Goal: Task Accomplishment & Management: Use online tool/utility

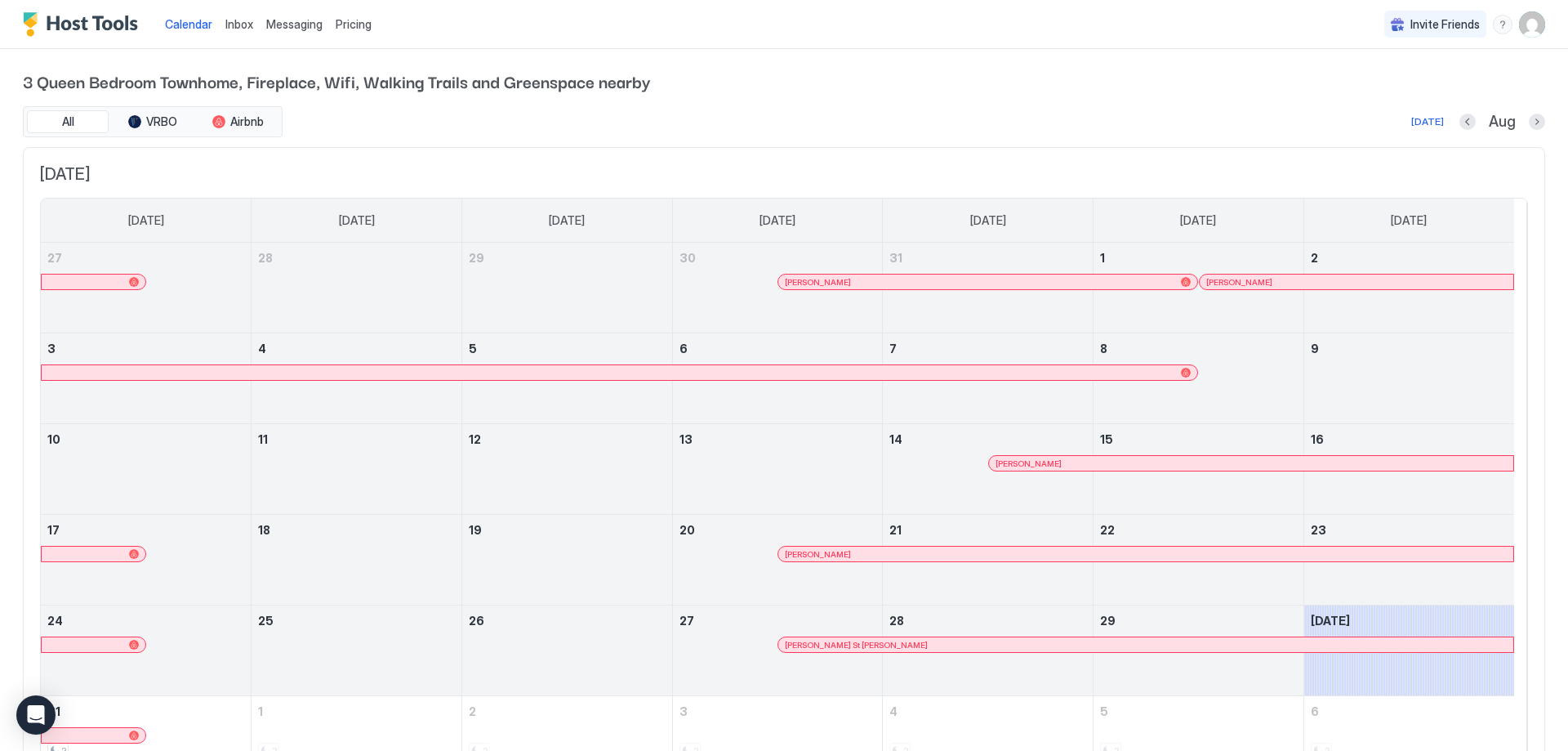
click at [847, 549] on div at bounding box center [847, 553] width 13 height 13
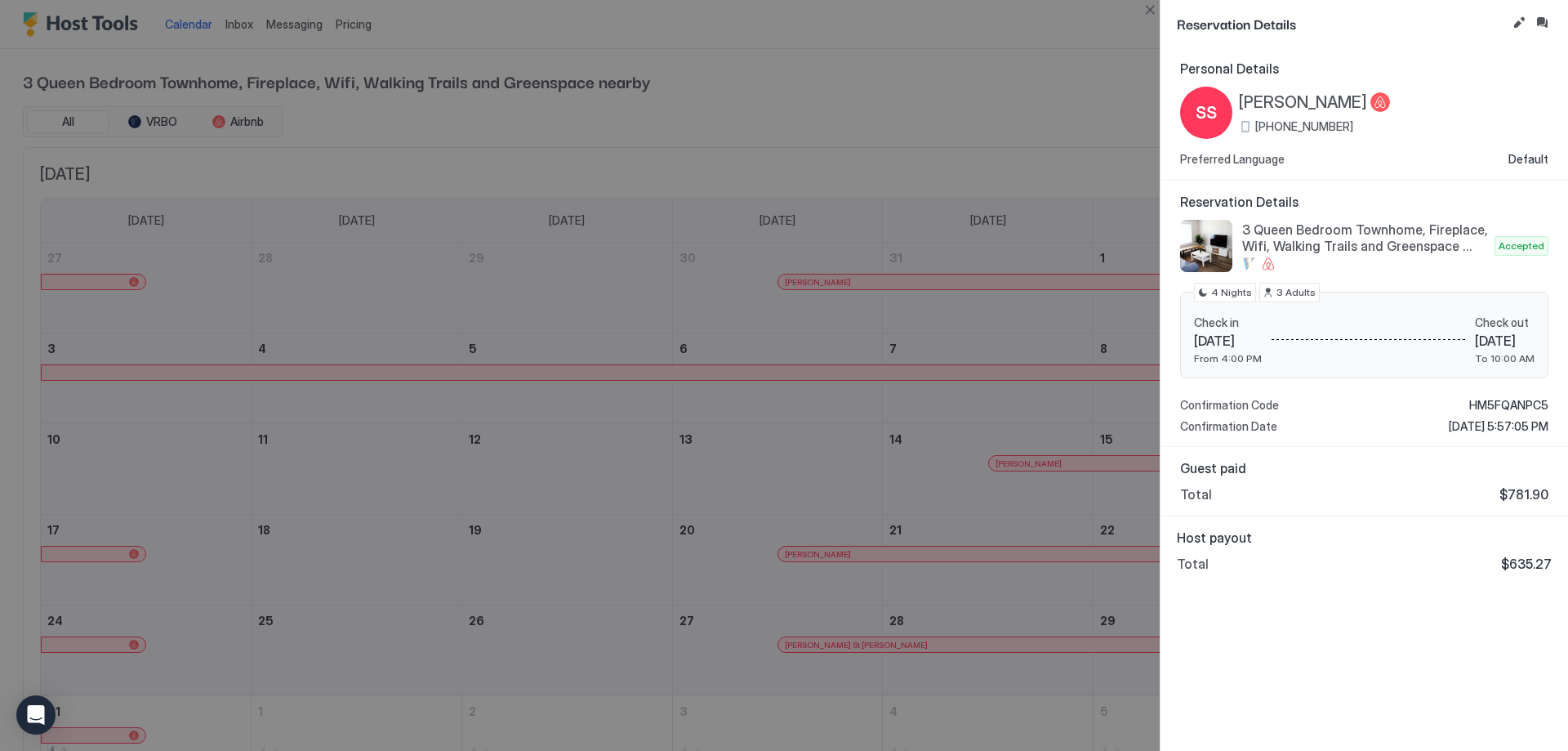
click at [618, 105] on div at bounding box center [784, 375] width 1568 height 751
click at [683, 121] on div at bounding box center [784, 375] width 1568 height 751
click at [1149, 16] on button "Close" at bounding box center [1150, 10] width 20 height 20
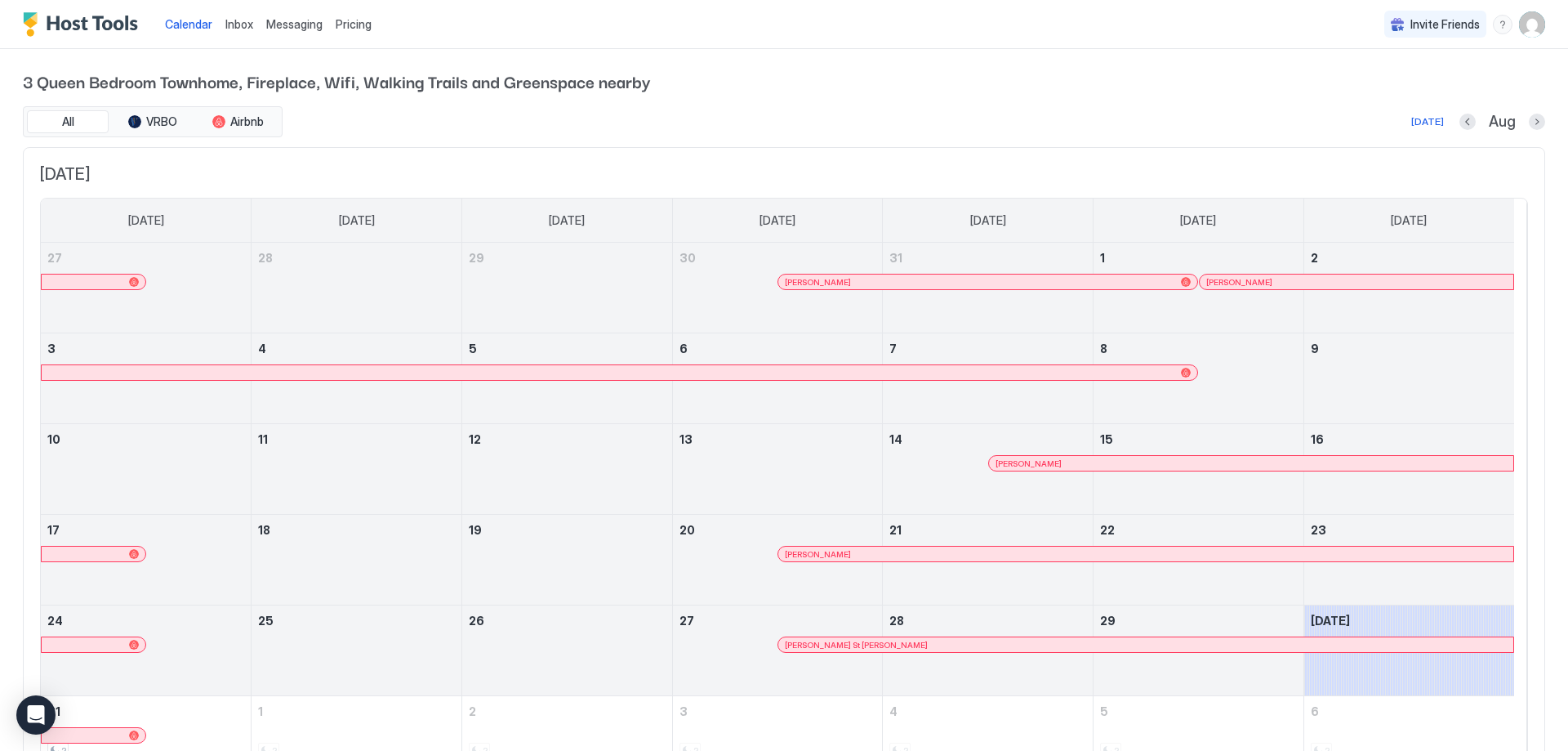
click at [353, 22] on span "Pricing" at bounding box center [353, 24] width 36 height 15
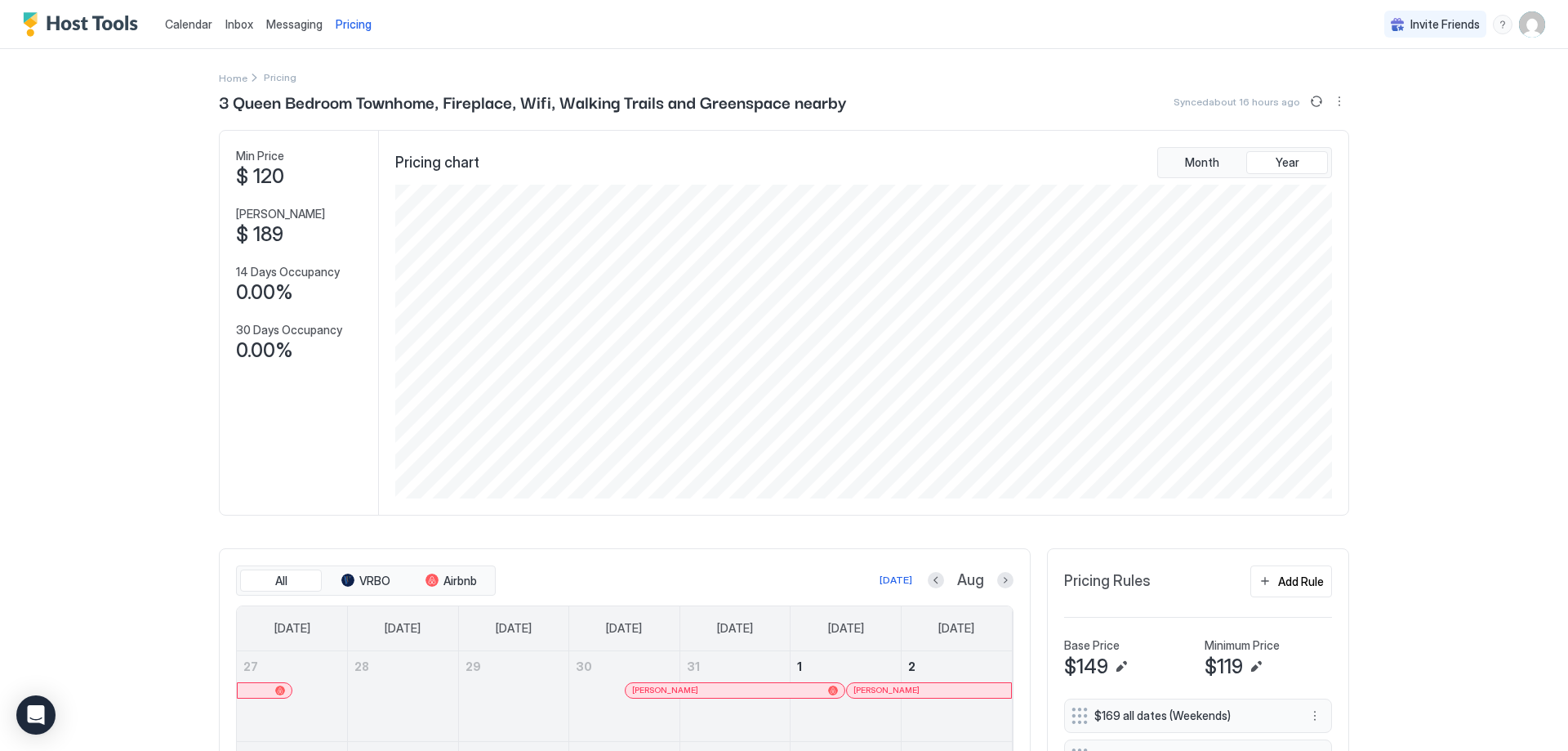
click at [176, 20] on span "Calendar" at bounding box center [188, 24] width 47 height 14
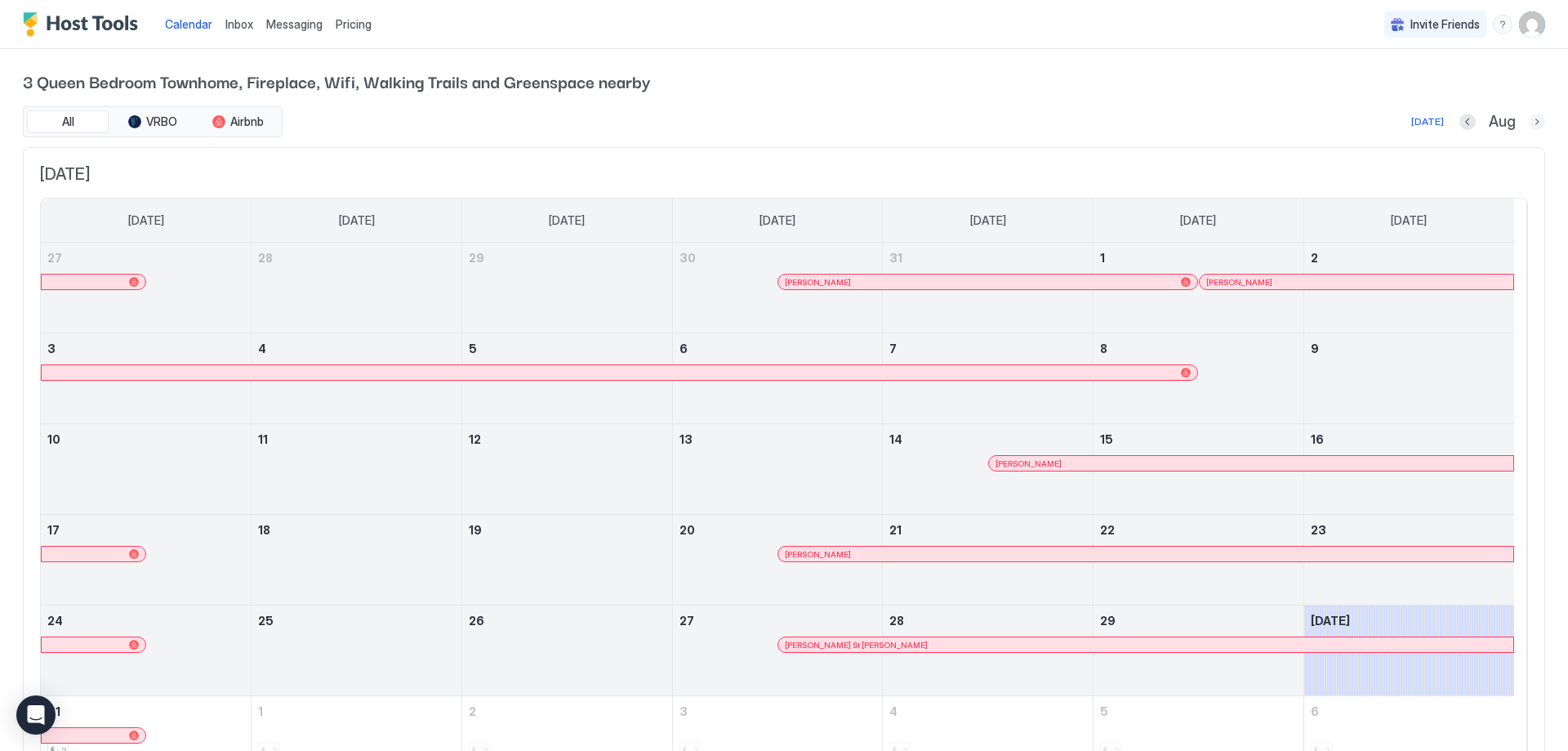
click at [1529, 120] on button "Next month" at bounding box center [1536, 121] width 17 height 17
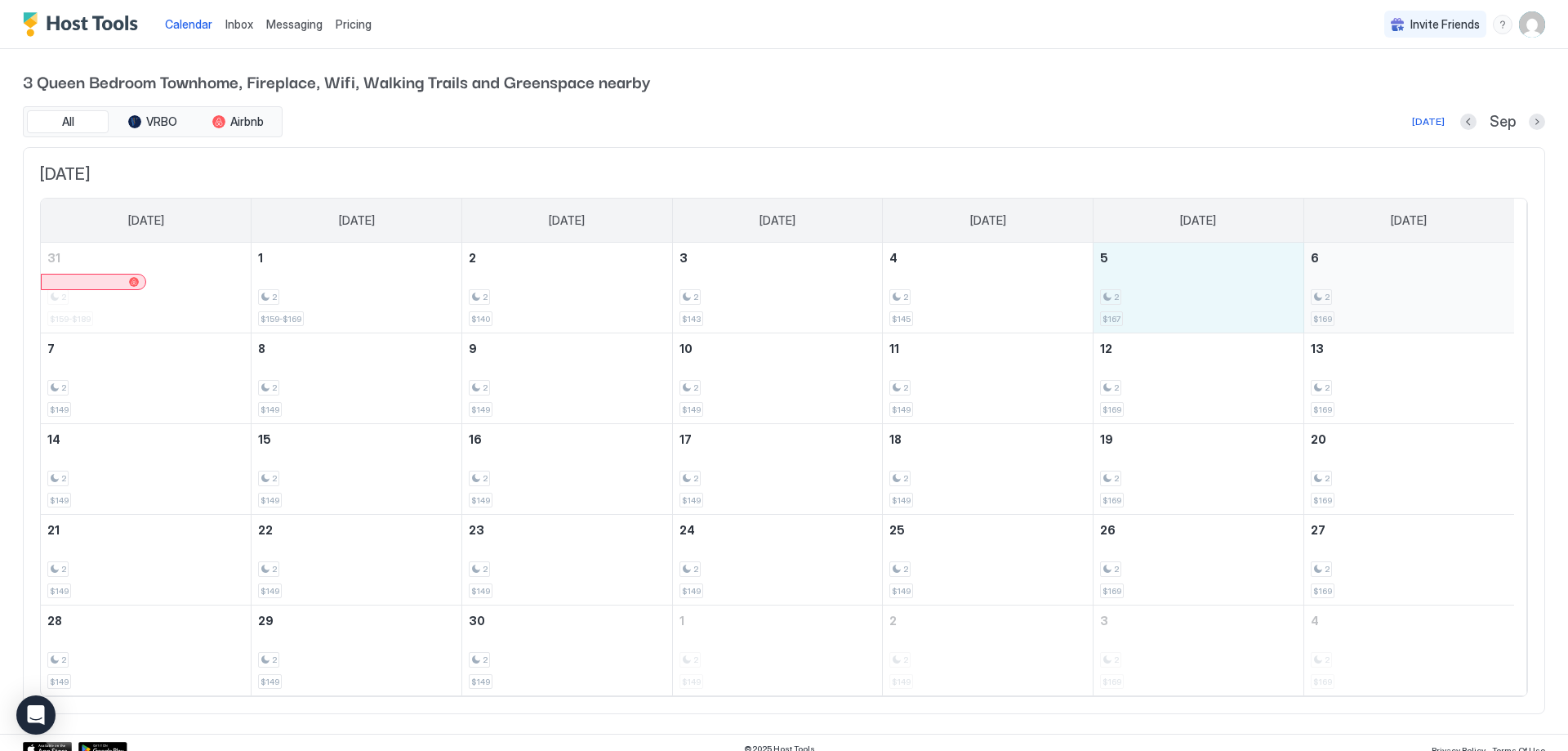
drag, startPoint x: 1156, startPoint y: 316, endPoint x: 1383, endPoint y: 314, distance: 227.0
click at [1383, 314] on tr "31 2 $159-$189 1 2 $159-$169 2 2 $140 3 2 $143 4 2 $145 5 2 $167 6 2 $169" at bounding box center [777, 288] width 1473 height 91
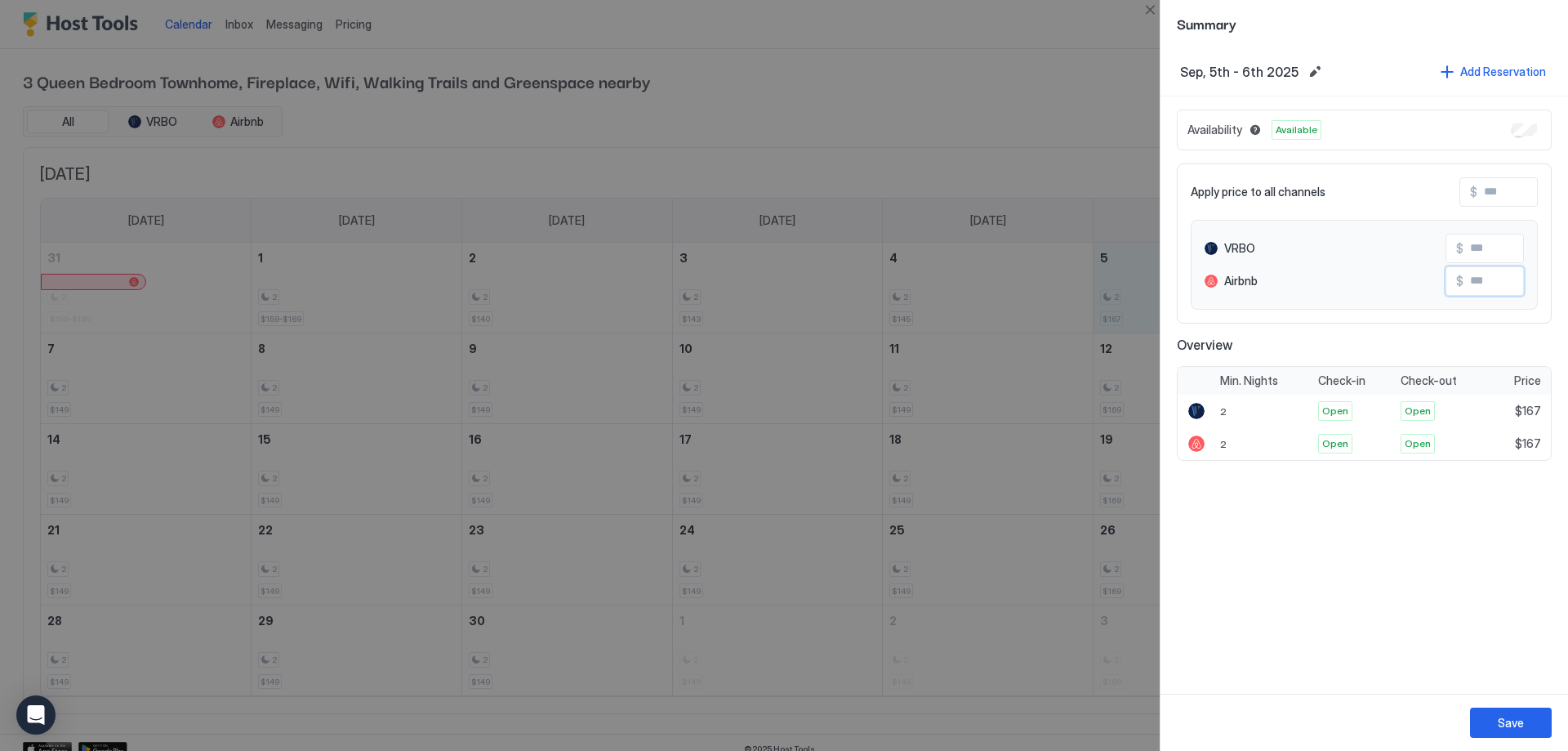
drag, startPoint x: 1496, startPoint y: 285, endPoint x: 1454, endPoint y: 285, distance: 42.0
click at [1454, 285] on div "$" at bounding box center [1484, 281] width 78 height 30
click at [1494, 280] on input "Input Field" at bounding box center [1529, 281] width 130 height 28
drag, startPoint x: 1495, startPoint y: 280, endPoint x: 1454, endPoint y: 280, distance: 41.0
click at [1454, 280] on div "$" at bounding box center [1484, 281] width 78 height 30
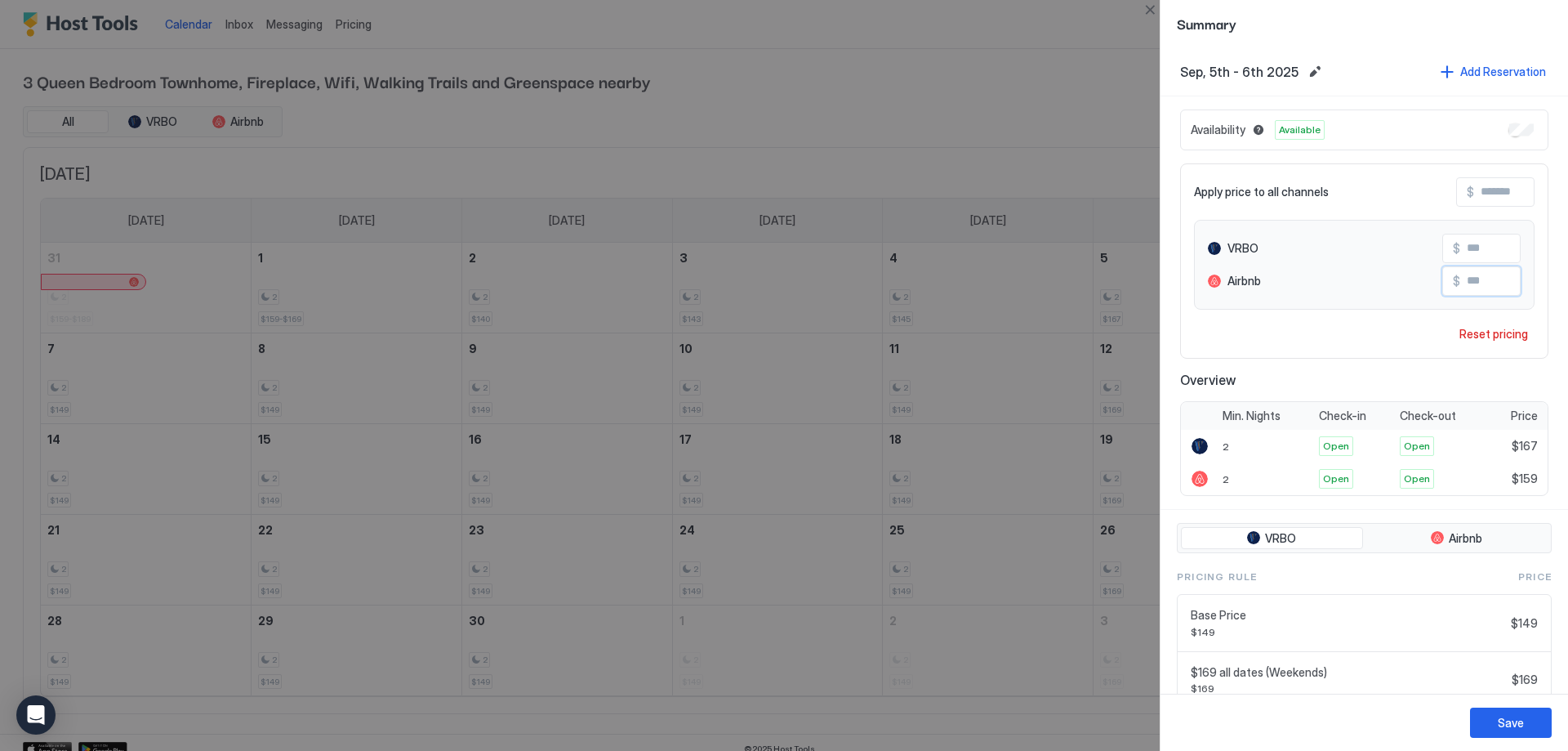
type input "***"
click at [1495, 716] on button "Save" at bounding box center [1511, 722] width 82 height 31
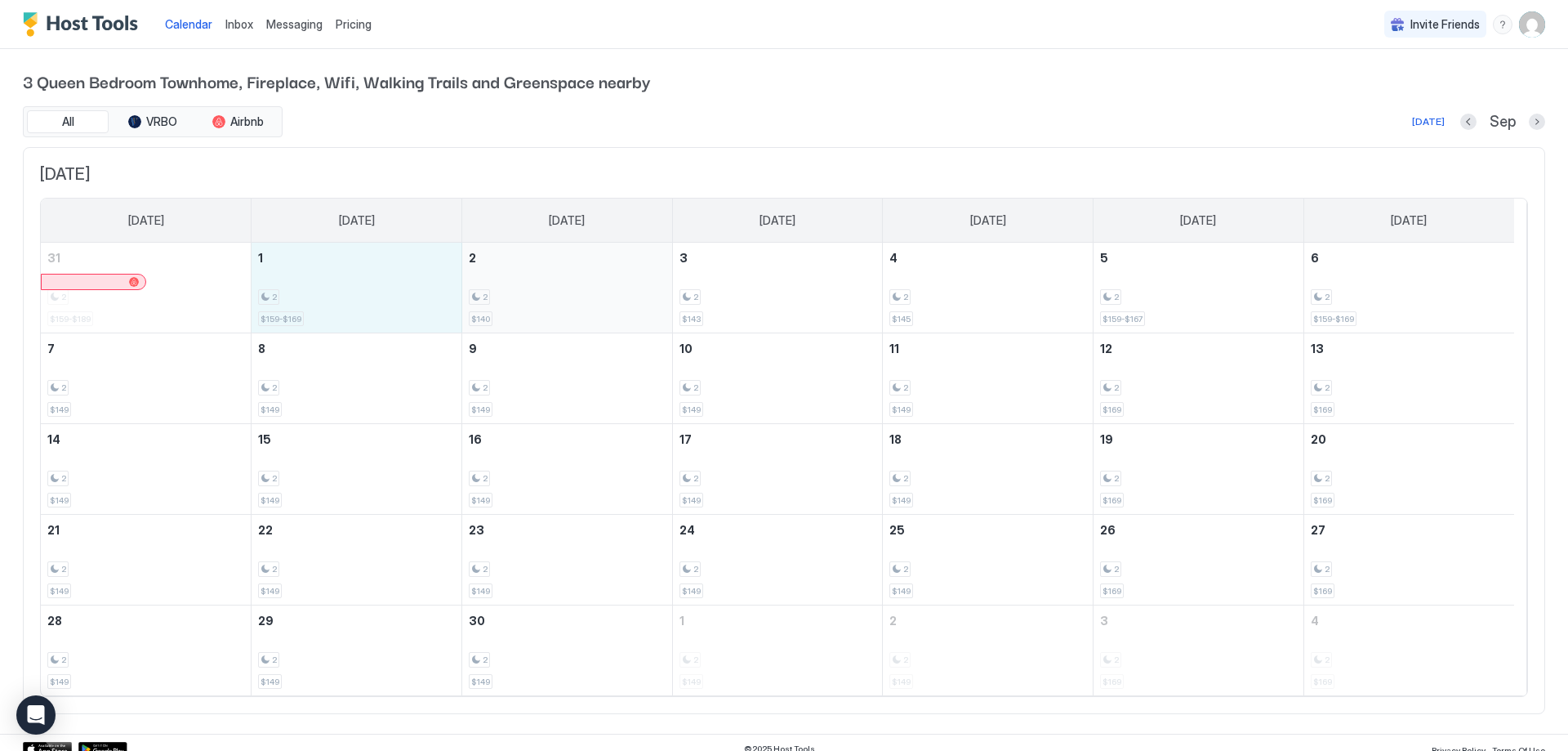
drag, startPoint x: 371, startPoint y: 313, endPoint x: 538, endPoint y: 312, distance: 167.0
click at [538, 312] on tr "31 2 $159-$189 1 2 $159-$169 2 2 $140 3 2 $143 4 2 $145 5 2 $159-$167 6 2 $159-…" at bounding box center [777, 288] width 1473 height 91
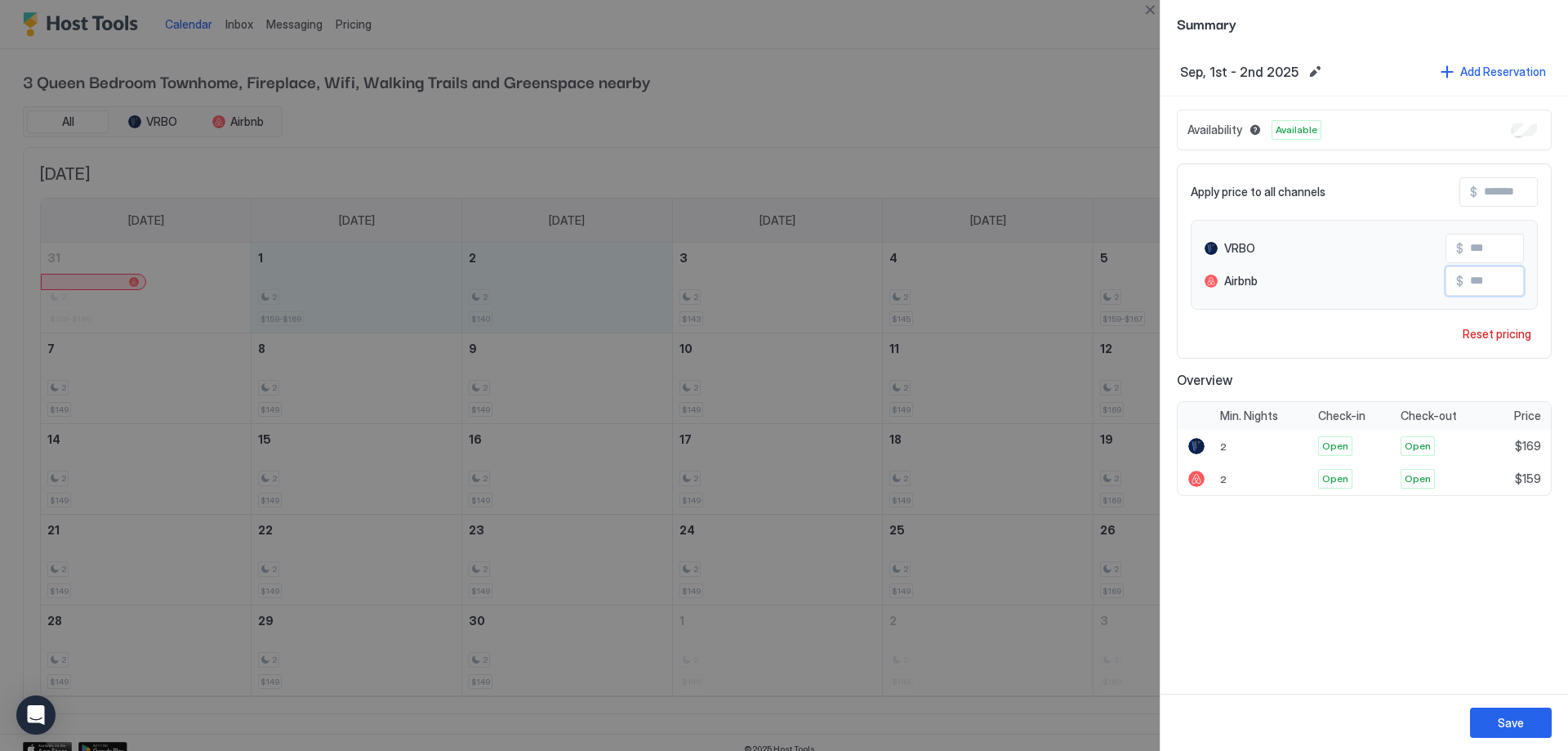
drag, startPoint x: 1490, startPoint y: 278, endPoint x: 1453, endPoint y: 278, distance: 37.0
click at [1453, 278] on div "$ ***" at bounding box center [1484, 281] width 78 height 30
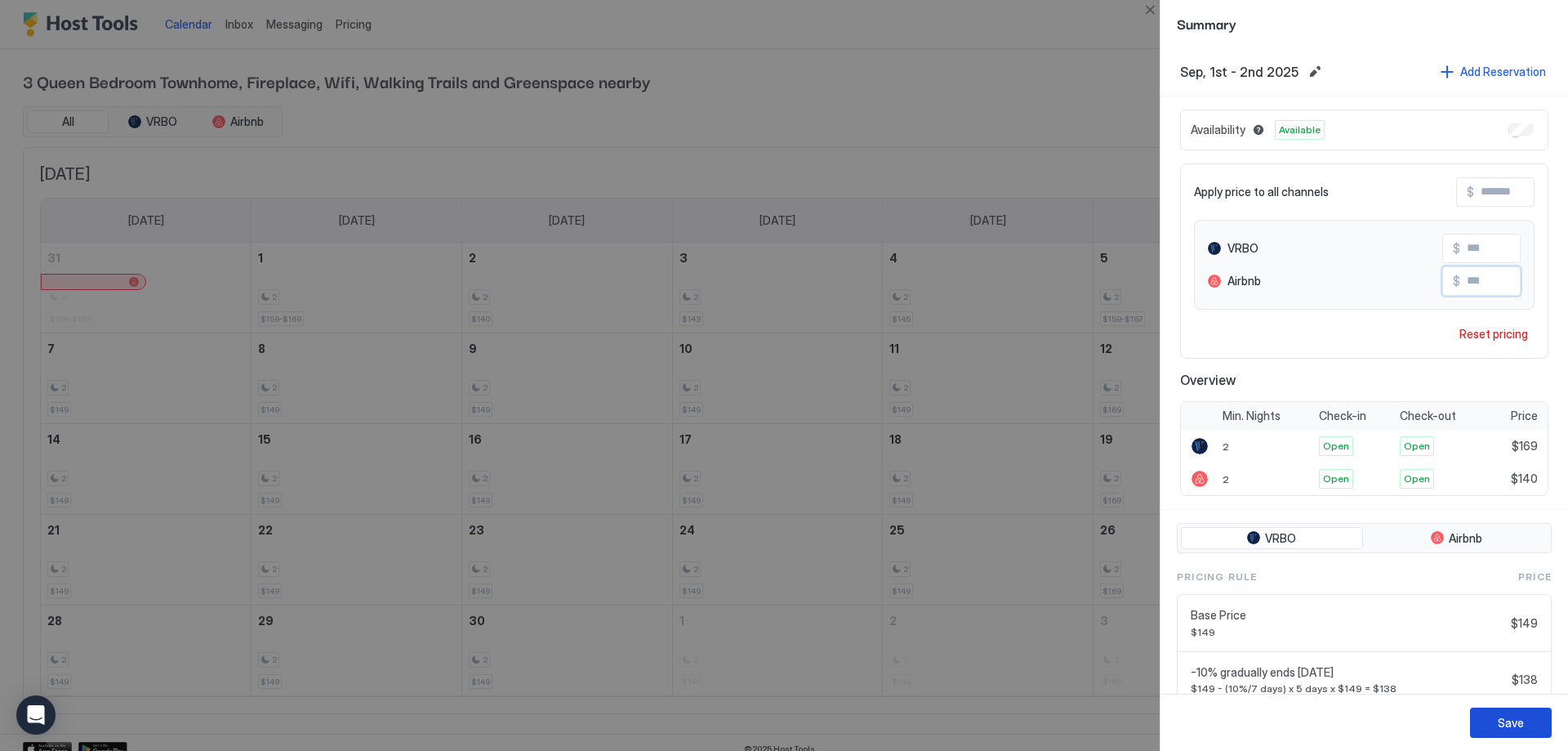
type input "***"
click at [1524, 720] on button "Save" at bounding box center [1511, 722] width 82 height 31
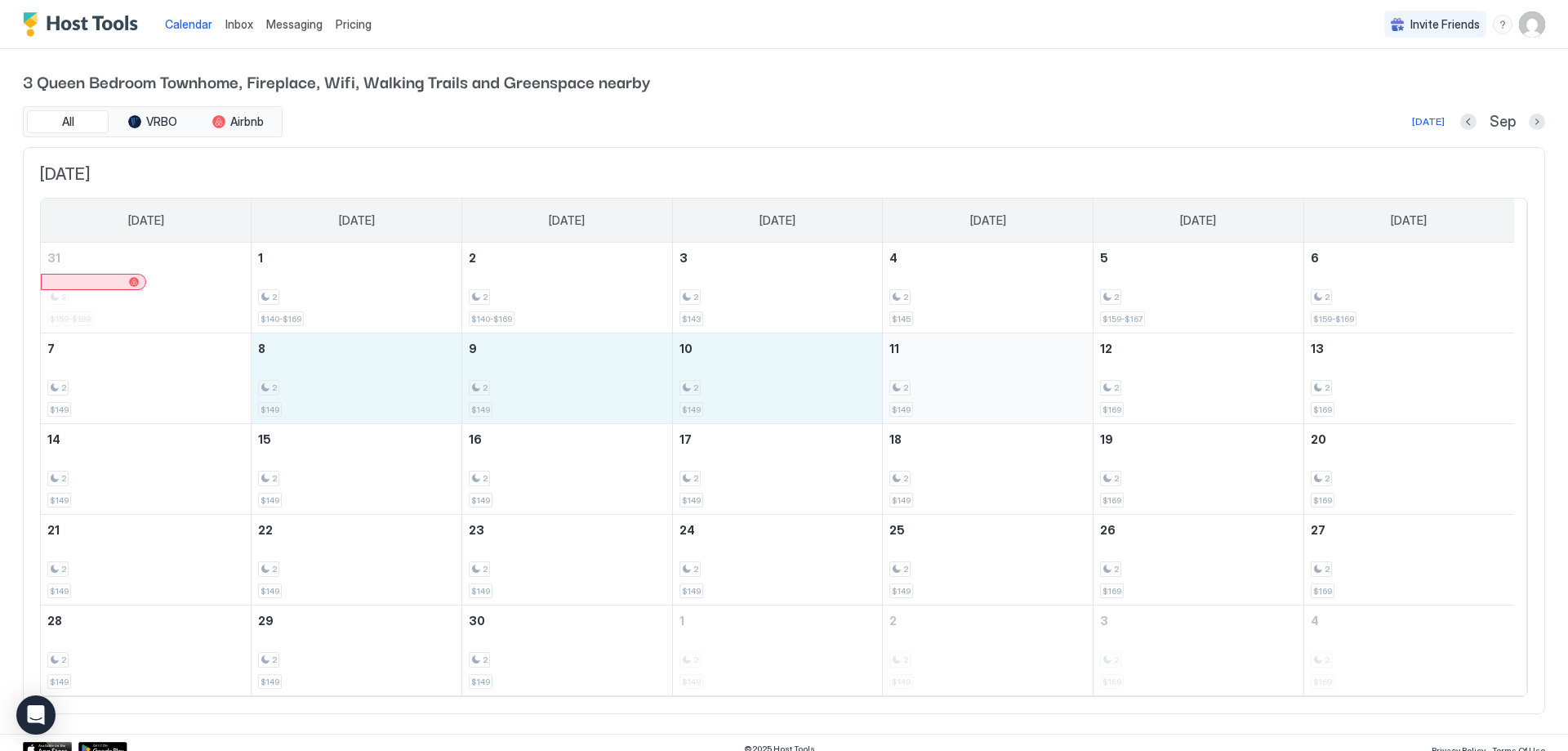
drag, startPoint x: 325, startPoint y: 406, endPoint x: 915, endPoint y: 396, distance: 590.1
click at [915, 396] on tr "7 2 $149 8 2 $149 9 2 $149 10 2 $149 11 2 $149 12 2 $169 13 2 $169" at bounding box center [777, 379] width 1473 height 91
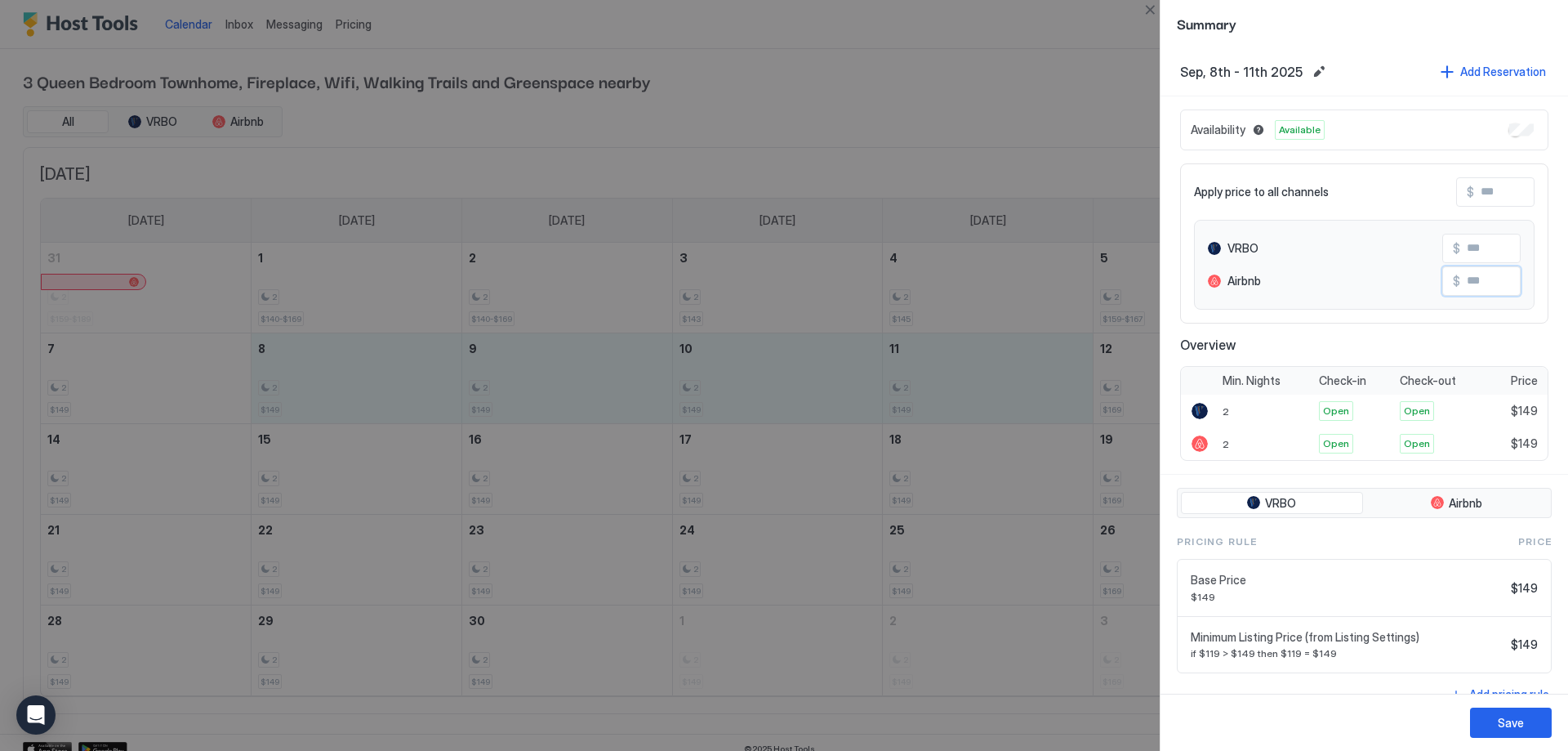
drag, startPoint x: 1494, startPoint y: 281, endPoint x: 1414, endPoint y: 288, distance: 80.3
click at [1414, 288] on div "Airbnb $" at bounding box center [1364, 281] width 313 height 30
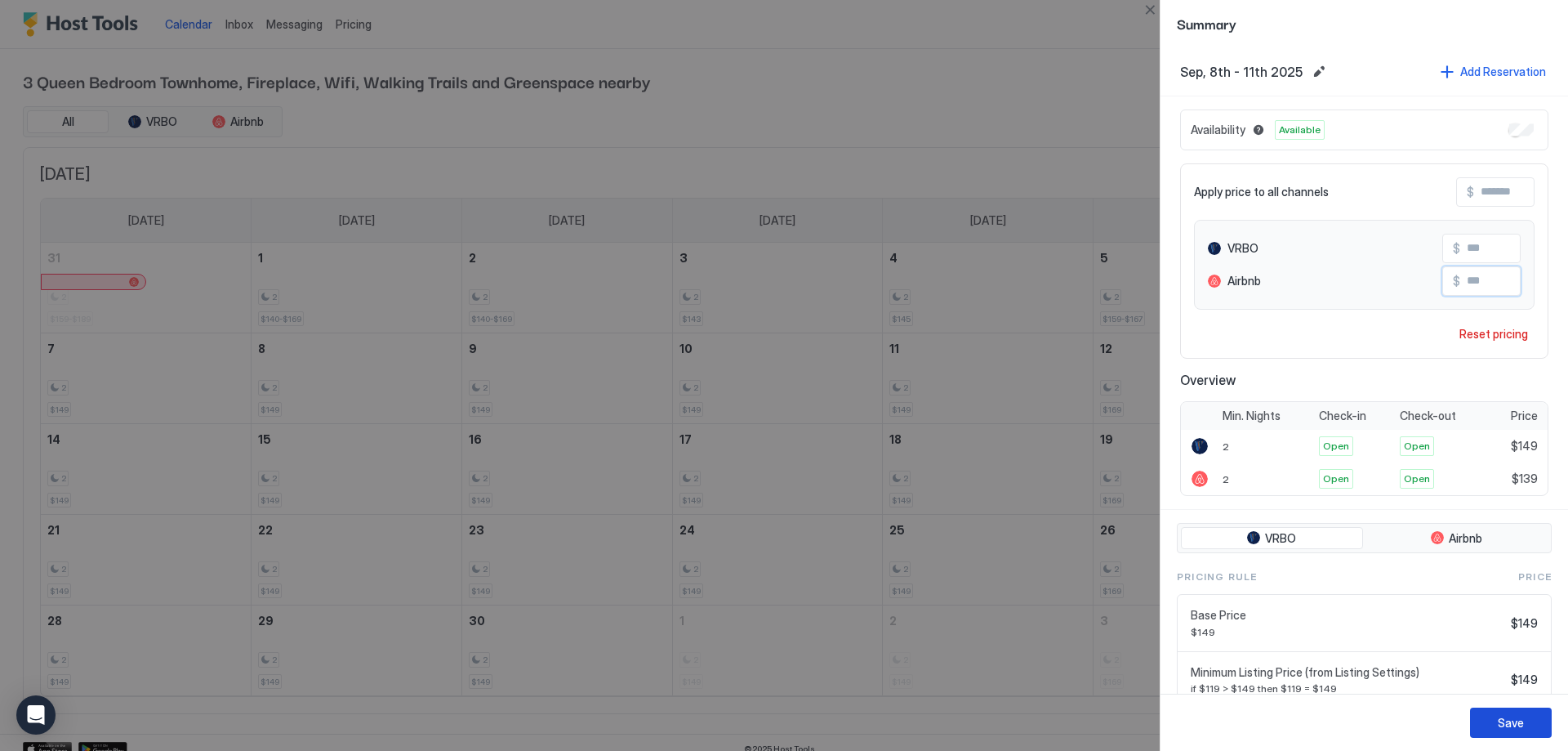
type input "***"
click at [1502, 714] on div "Save" at bounding box center [1511, 721] width 26 height 17
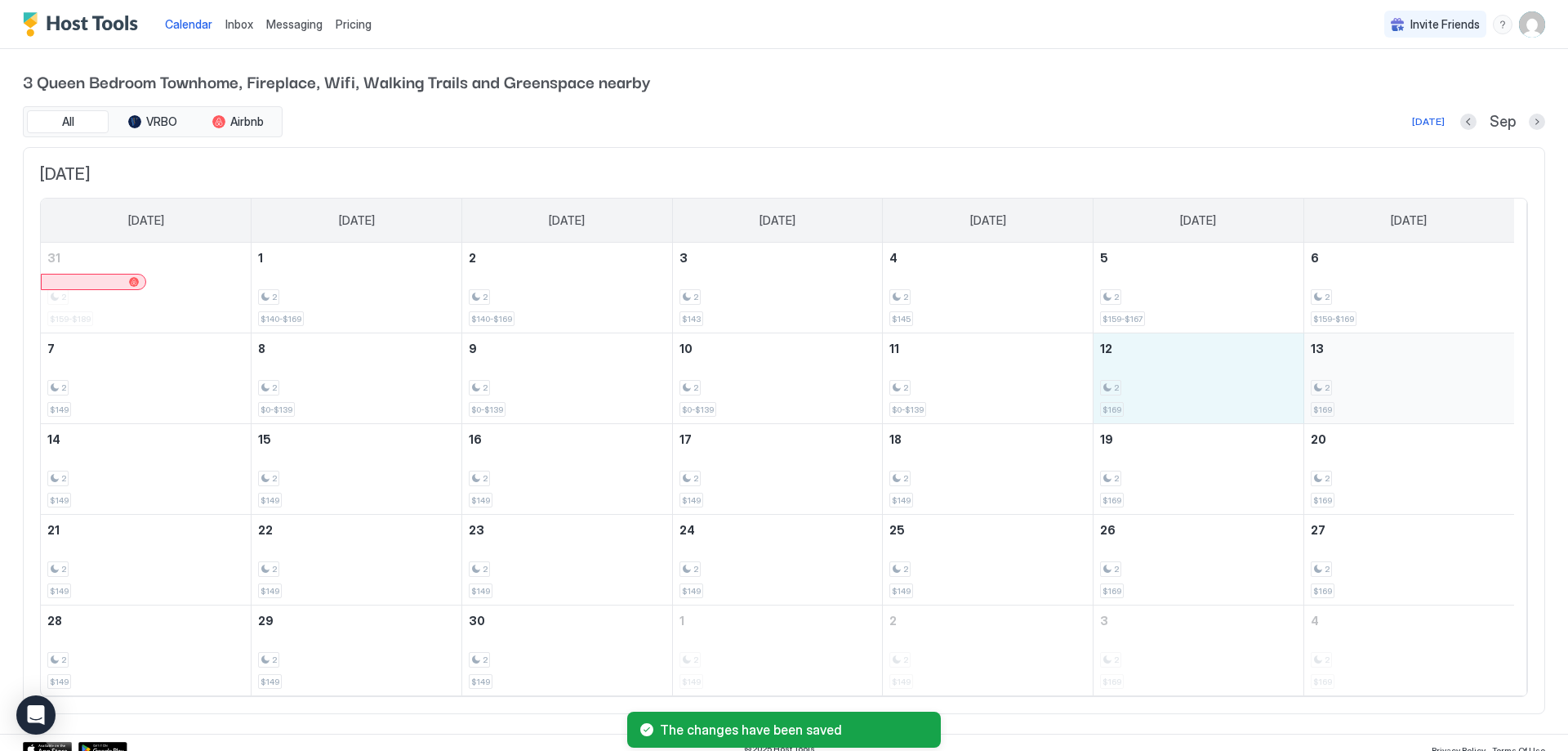
drag, startPoint x: 1220, startPoint y: 405, endPoint x: 1380, endPoint y: 402, distance: 160.0
click at [1380, 402] on tr "7 2 $149 8 2 $0-$139 9 2 $0-$139 10 2 $0-$139 11 2 $0-$139 12 2 $169 13 2 $169" at bounding box center [777, 379] width 1473 height 91
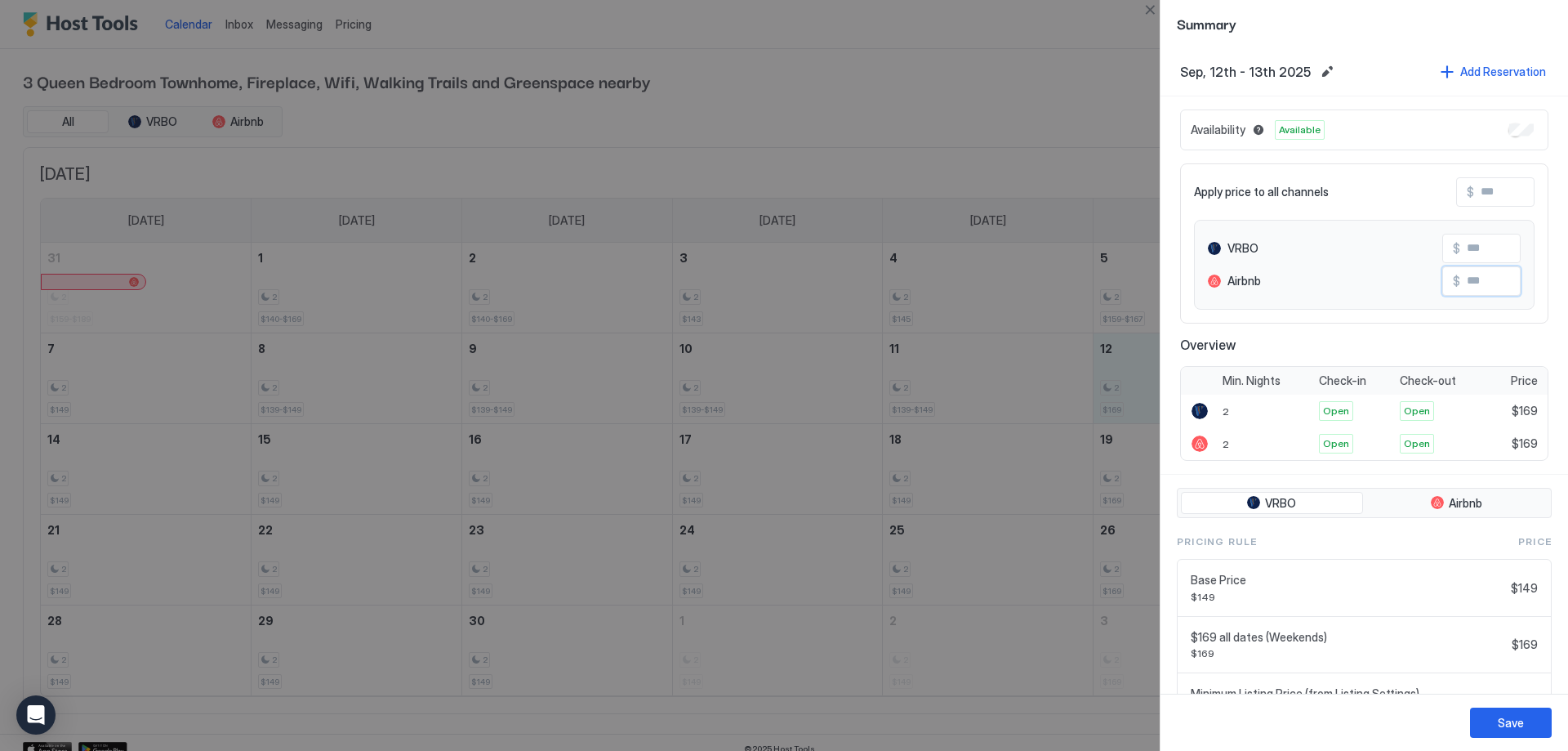
click at [1476, 273] on input "Input Field" at bounding box center [1526, 281] width 130 height 28
click at [1488, 273] on input "Input Field" at bounding box center [1526, 281] width 130 height 28
drag, startPoint x: 1492, startPoint y: 273, endPoint x: 1455, endPoint y: 274, distance: 37.0
click at [1460, 274] on input "Input Field" at bounding box center [1526, 281] width 130 height 28
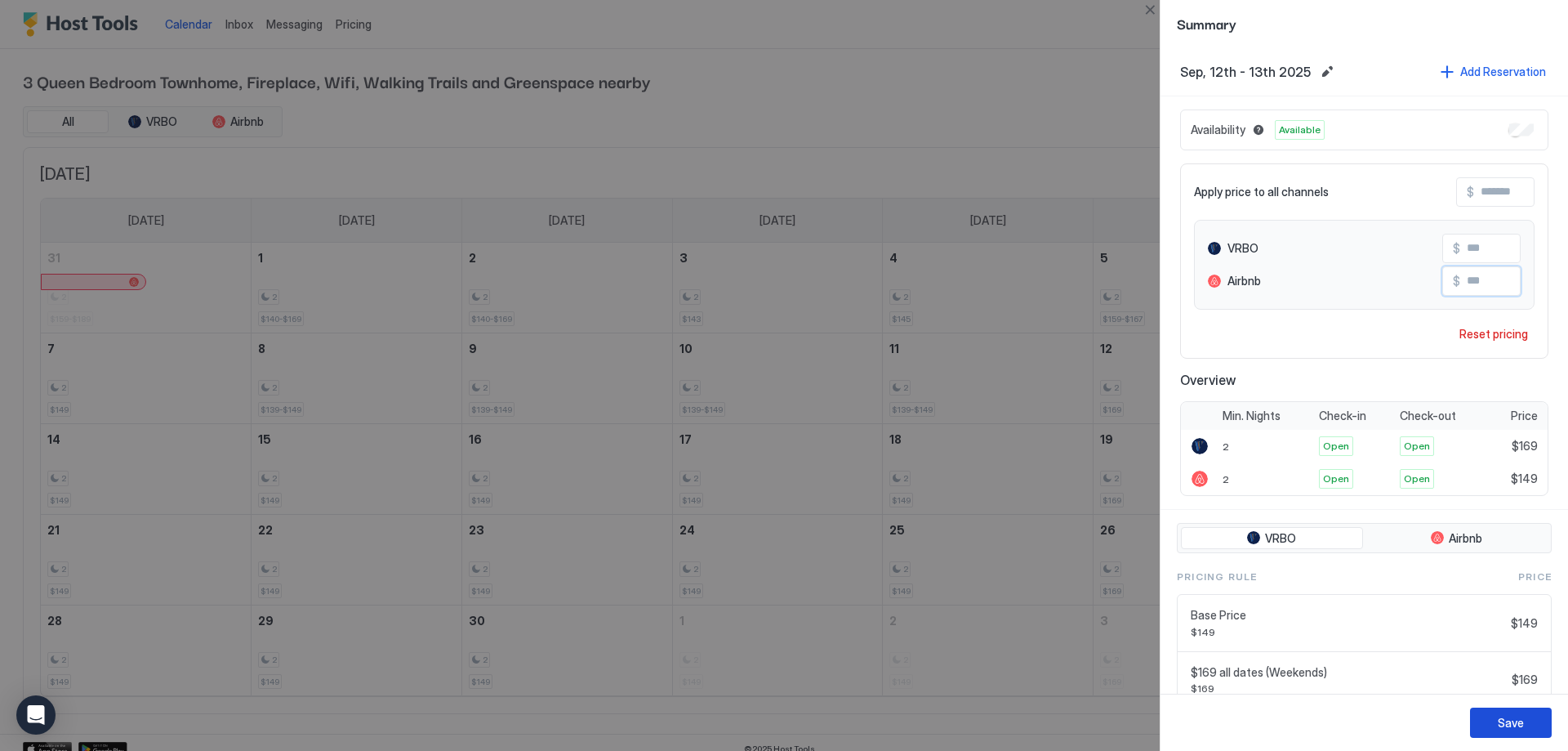
type input "***"
click at [1513, 731] on button "Save" at bounding box center [1511, 722] width 82 height 31
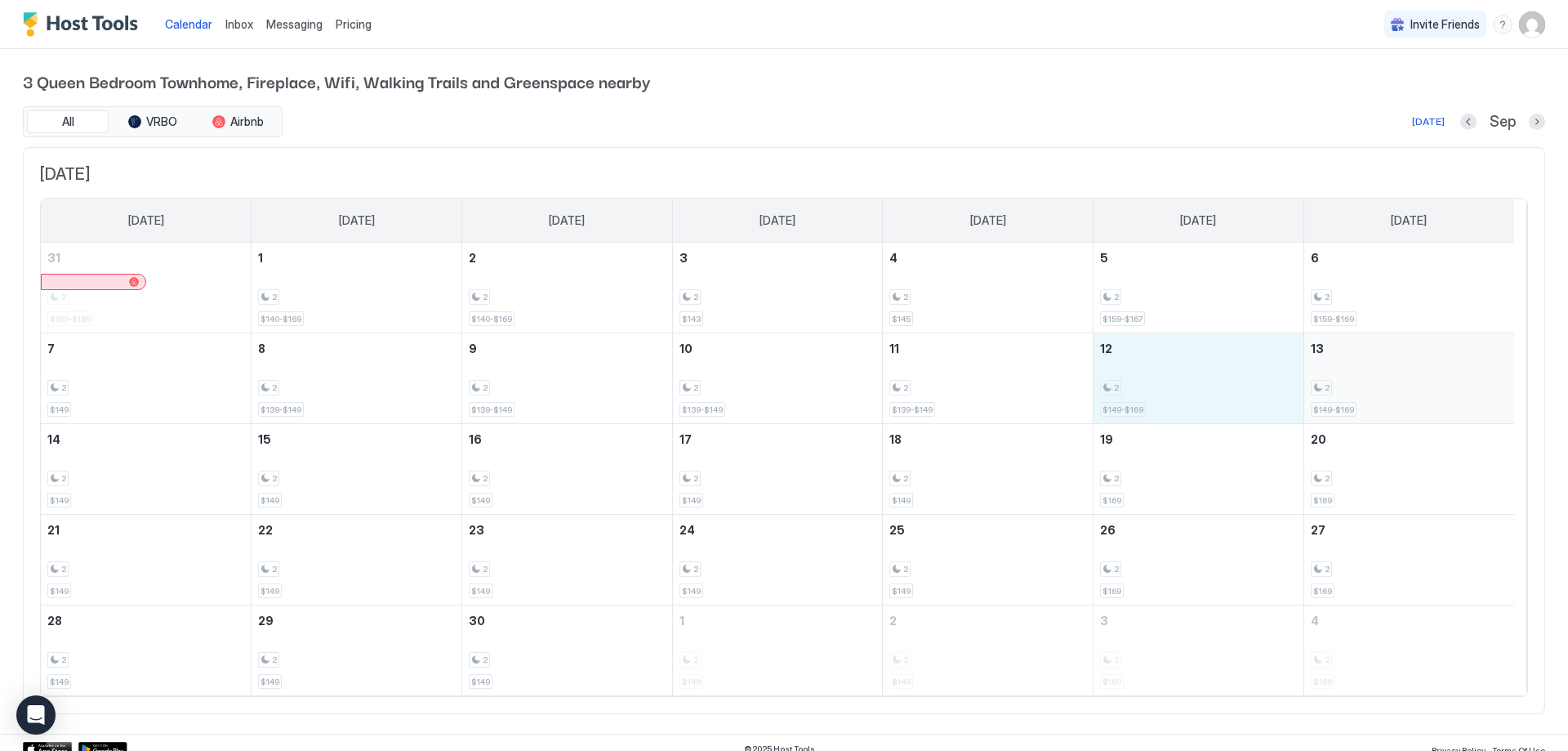
drag, startPoint x: 1183, startPoint y: 399, endPoint x: 1449, endPoint y: 395, distance: 266.0
click at [1449, 395] on tr "7 2 $149 8 2 $139-$149 9 2 $139-$149 10 2 $139-$149 11 2 $139-$149 12 2 $149-$1…" at bounding box center [777, 379] width 1473 height 91
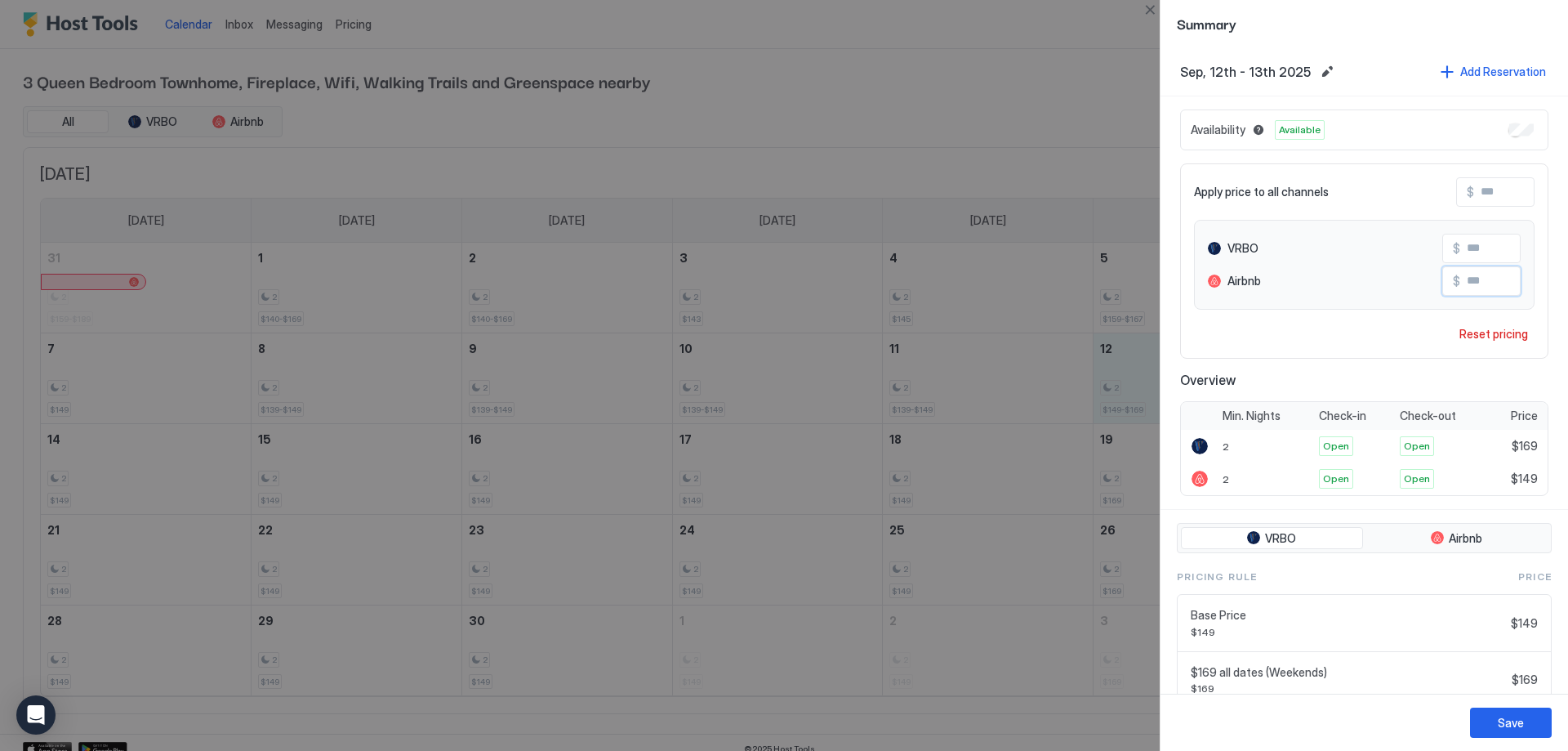
click at [1484, 281] on input "***" at bounding box center [1526, 281] width 130 height 28
click at [1504, 726] on div "Save" at bounding box center [1511, 721] width 26 height 17
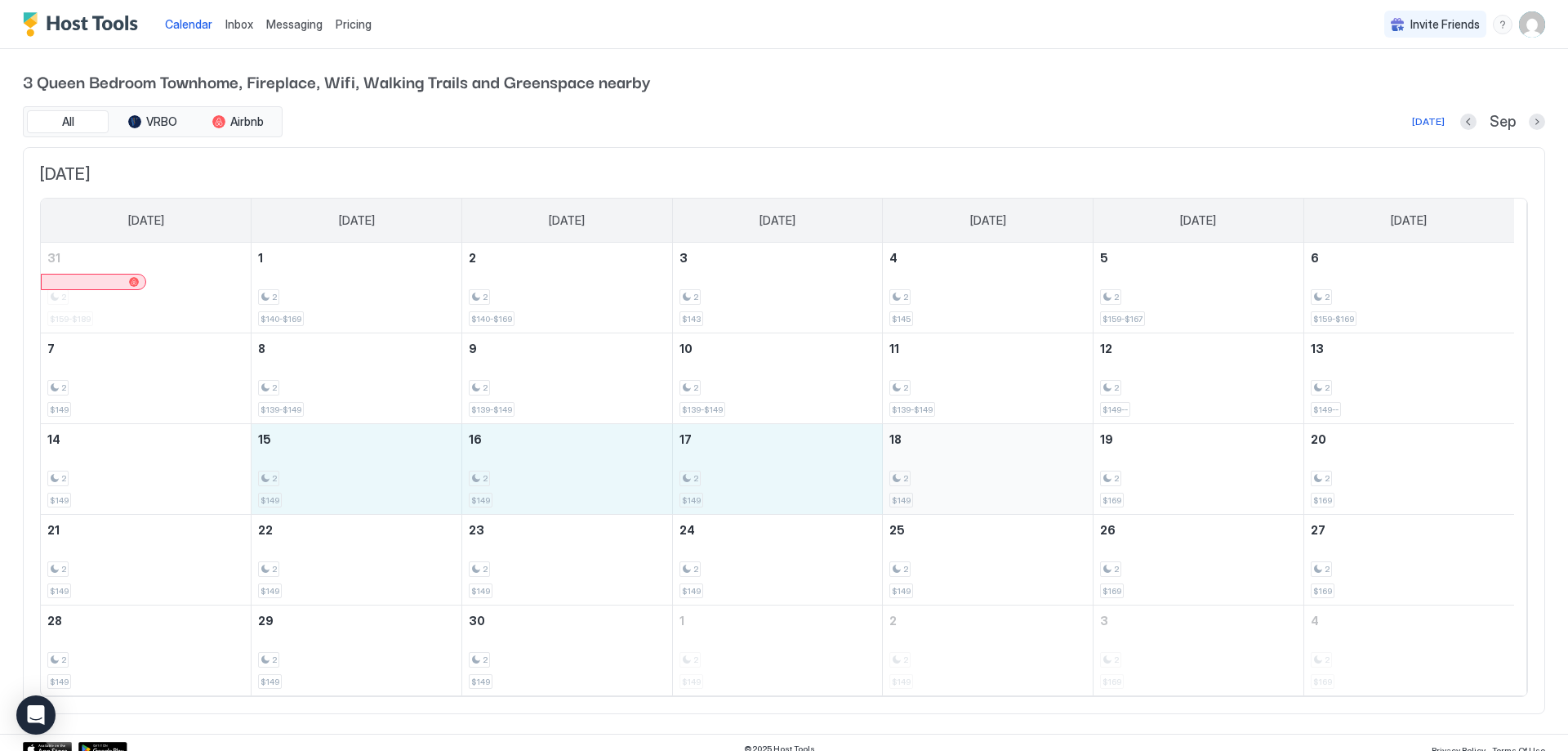
drag, startPoint x: 366, startPoint y: 487, endPoint x: 988, endPoint y: 486, distance: 622.0
click at [988, 486] on tr "14 2 $149 15 2 $149 16 2 $149 17 2 $149 18 2 $149 19 2 $169 20 2 $169" at bounding box center [777, 469] width 1473 height 91
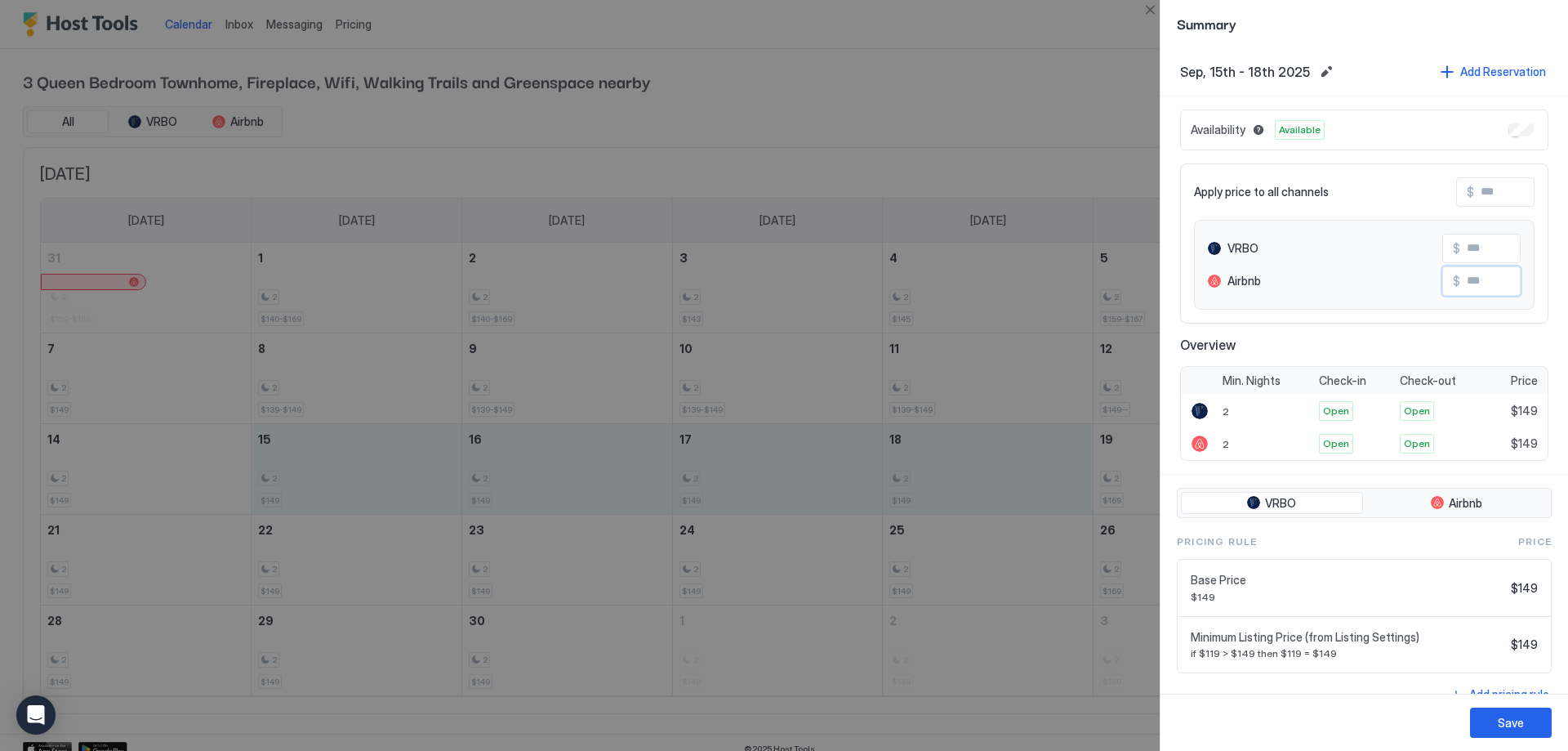
drag, startPoint x: 1492, startPoint y: 281, endPoint x: 1377, endPoint y: 281, distance: 115.0
click at [1377, 281] on div "Airbnb $" at bounding box center [1364, 281] width 313 height 30
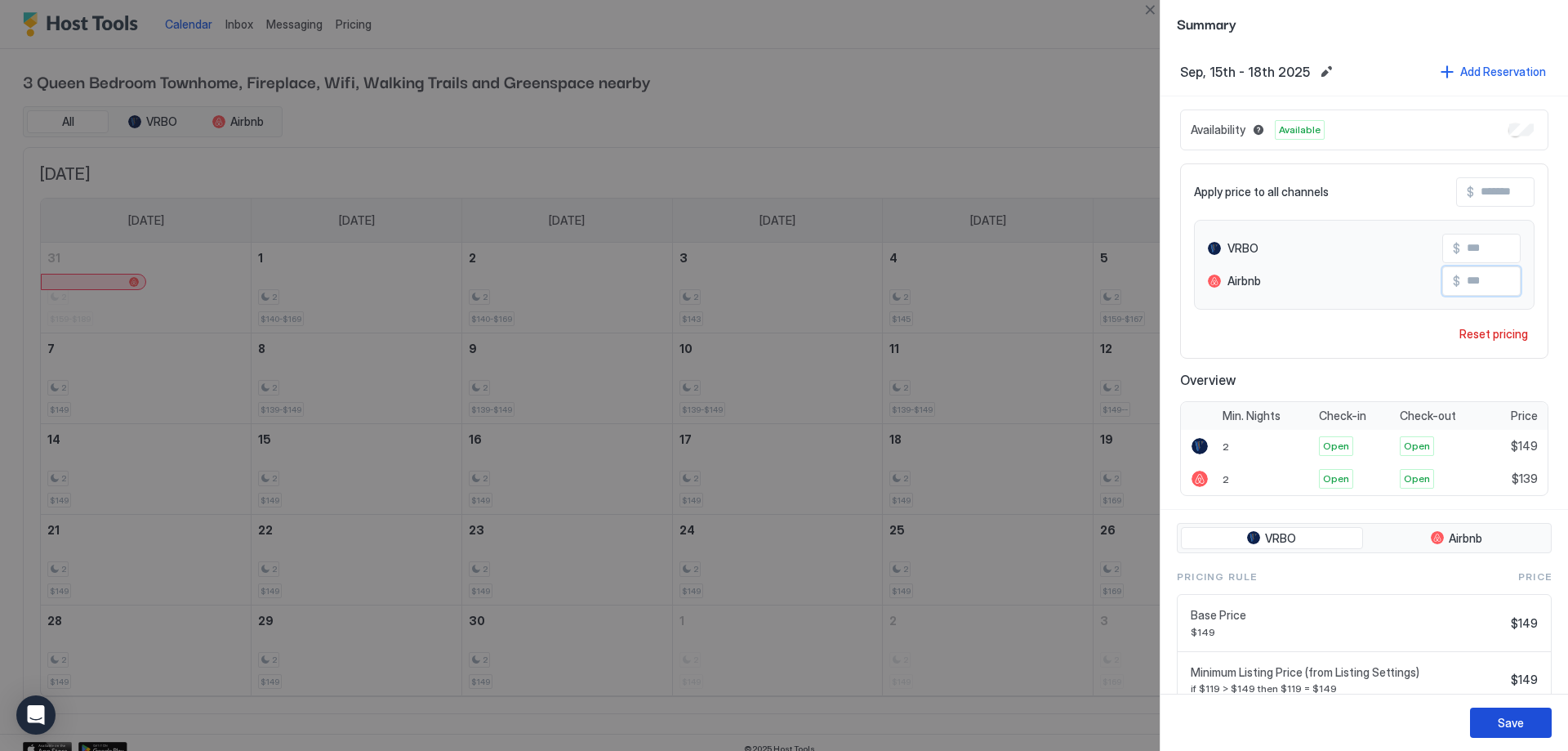
type input "***"
click at [1500, 723] on div "Save" at bounding box center [1511, 721] width 26 height 17
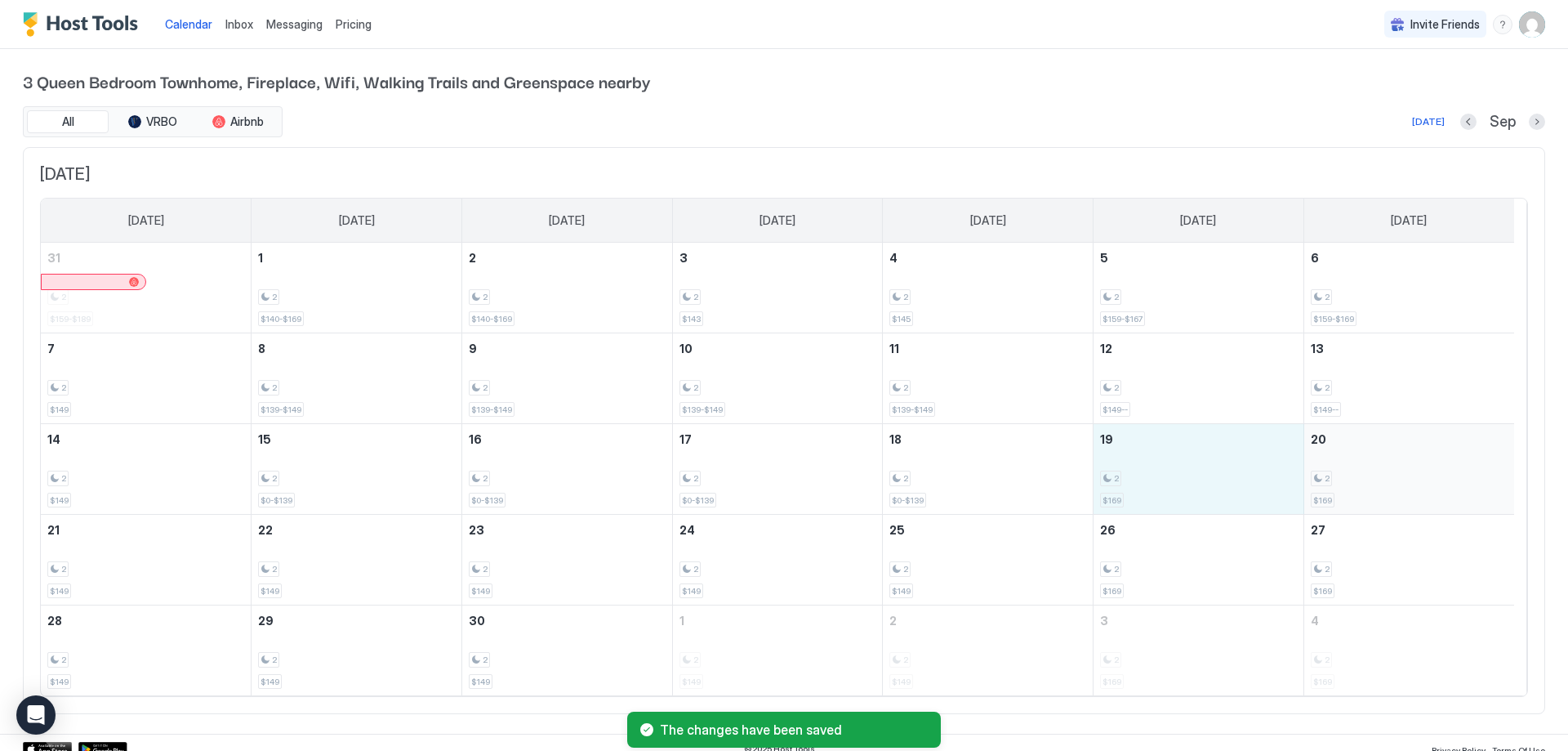
drag, startPoint x: 1196, startPoint y: 494, endPoint x: 1338, endPoint y: 493, distance: 142.0
click at [1338, 493] on tr "14 2 $149 15 2 $0-$139 16 2 $0-$139 17 2 $0-$139 18 2 $0-$139 19 2 $169 20 2 $1…" at bounding box center [777, 469] width 1473 height 91
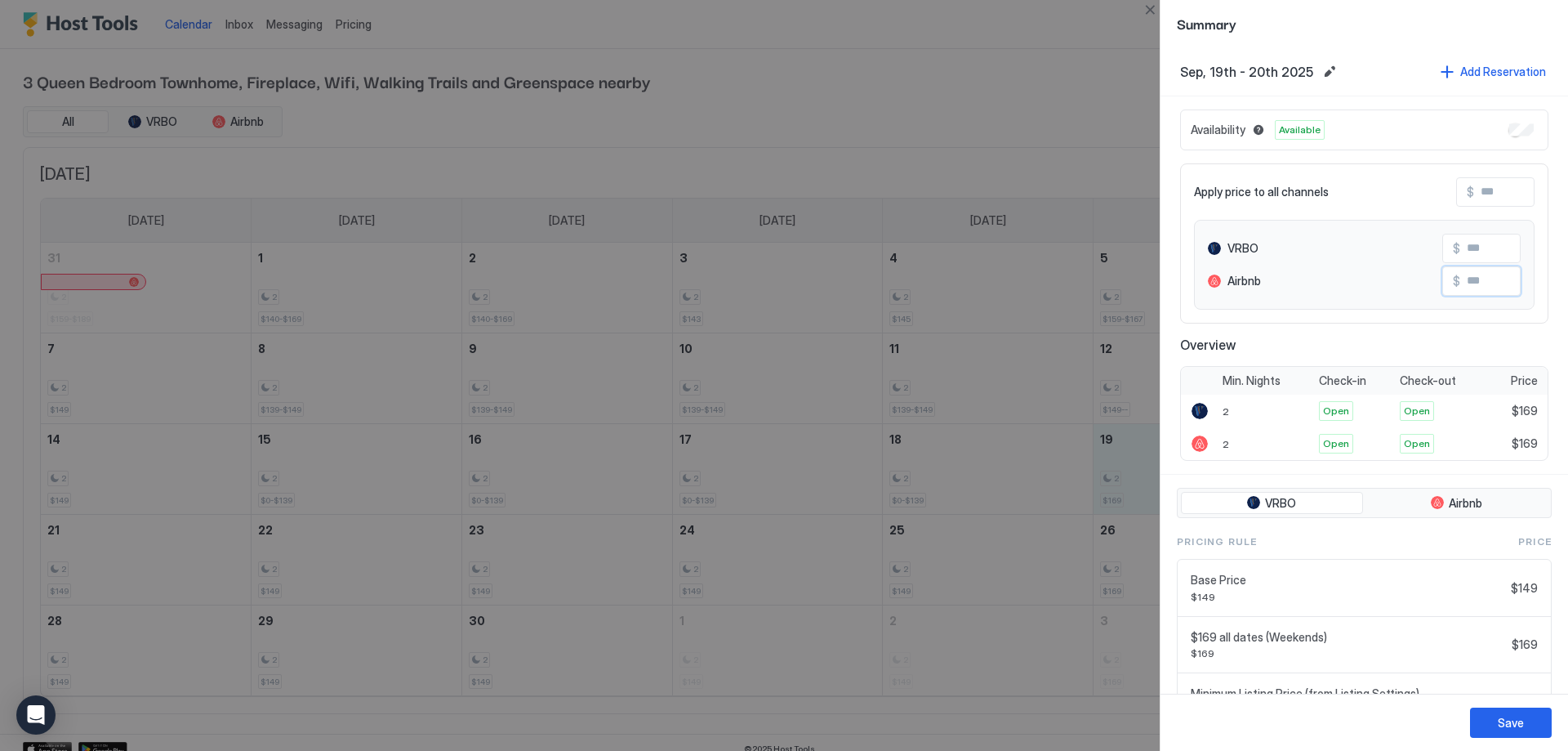
click at [1478, 282] on input "Input Field" at bounding box center [1526, 281] width 130 height 28
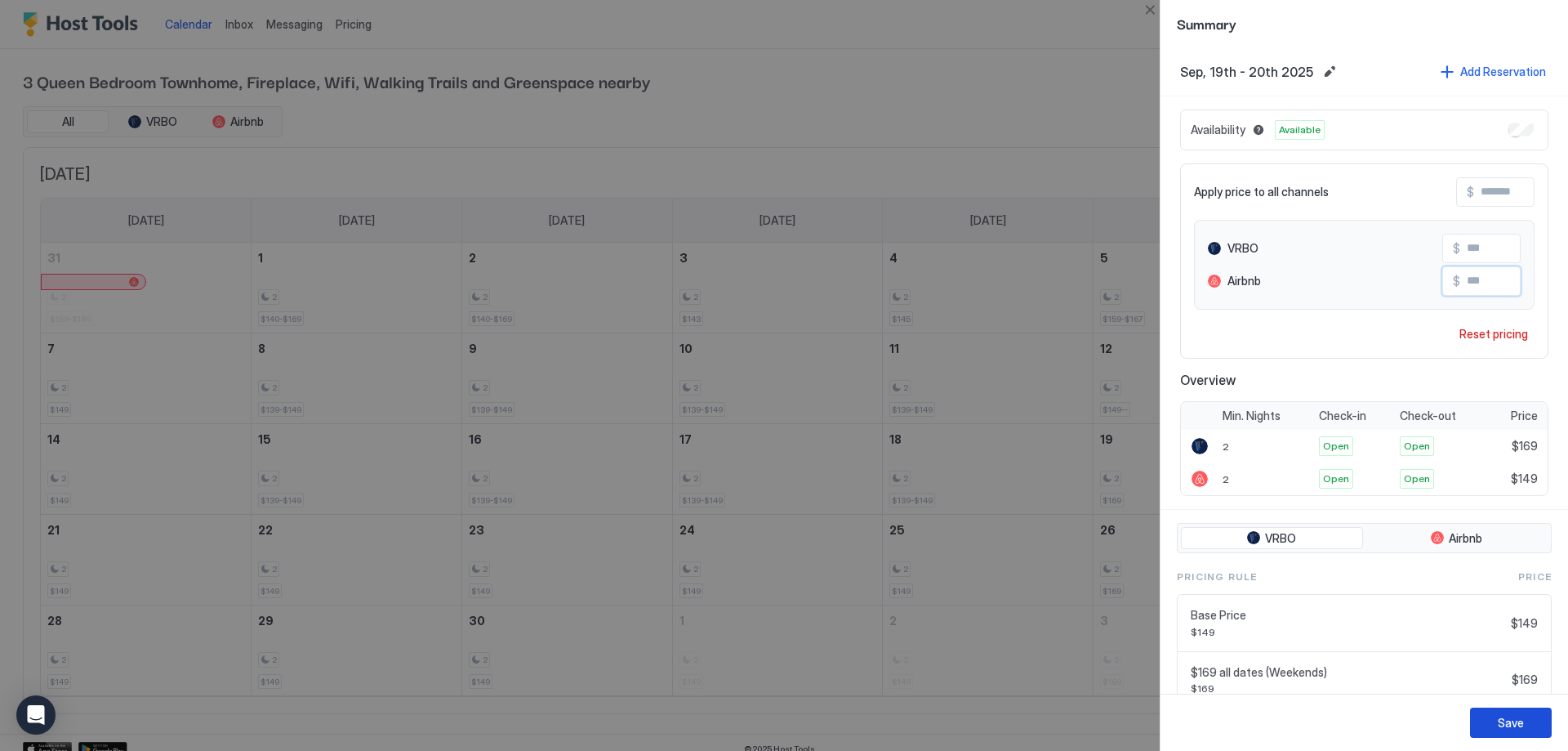
type input "***"
click at [1504, 727] on div "Save" at bounding box center [1511, 721] width 26 height 17
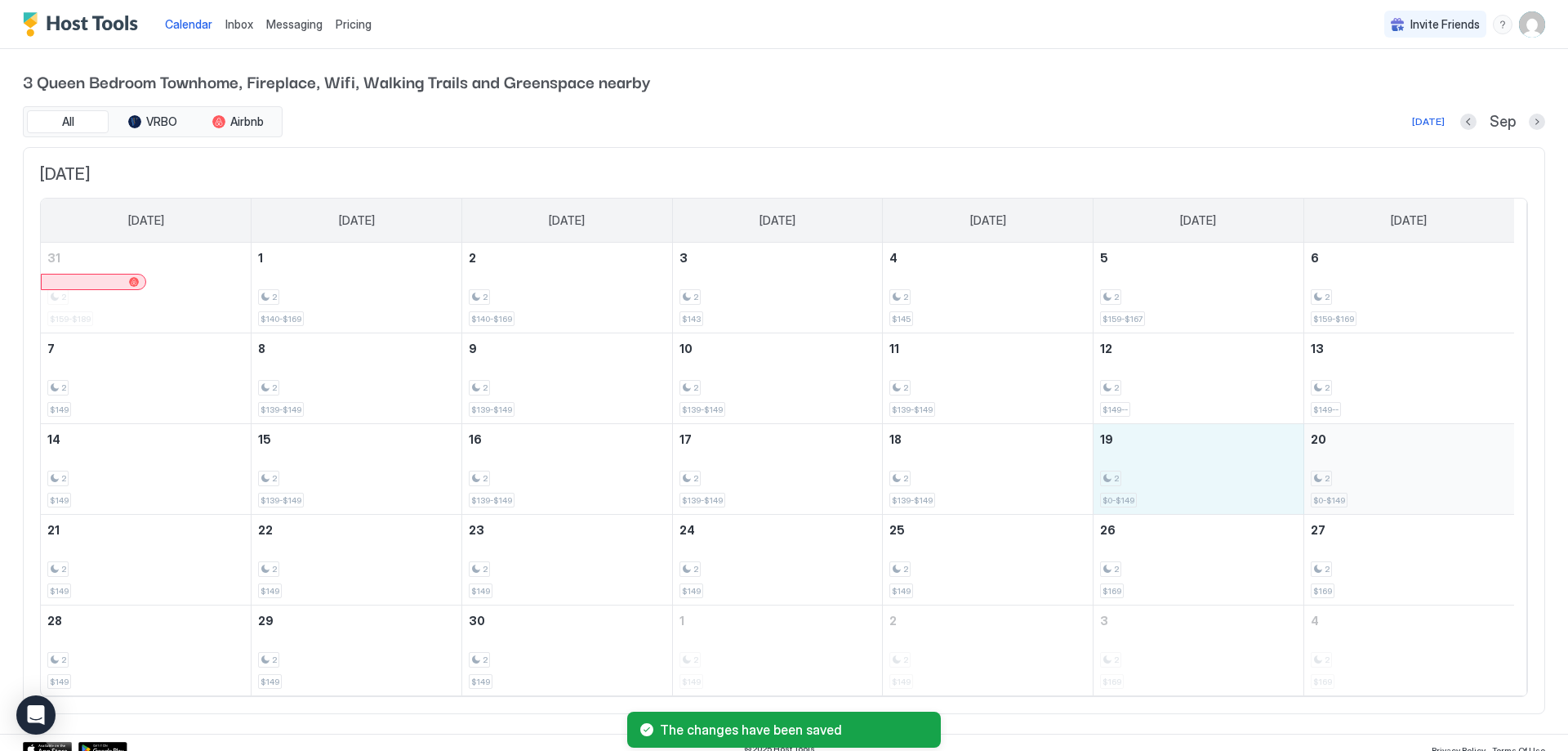
drag, startPoint x: 1181, startPoint y: 499, endPoint x: 1367, endPoint y: 499, distance: 186.0
click at [1367, 499] on tr "14 2 $149 15 2 $139-$149 16 2 $139-$149 17 2 $139-$149 18 2 $139-$149 19 2 $0-$…" at bounding box center [777, 469] width 1473 height 91
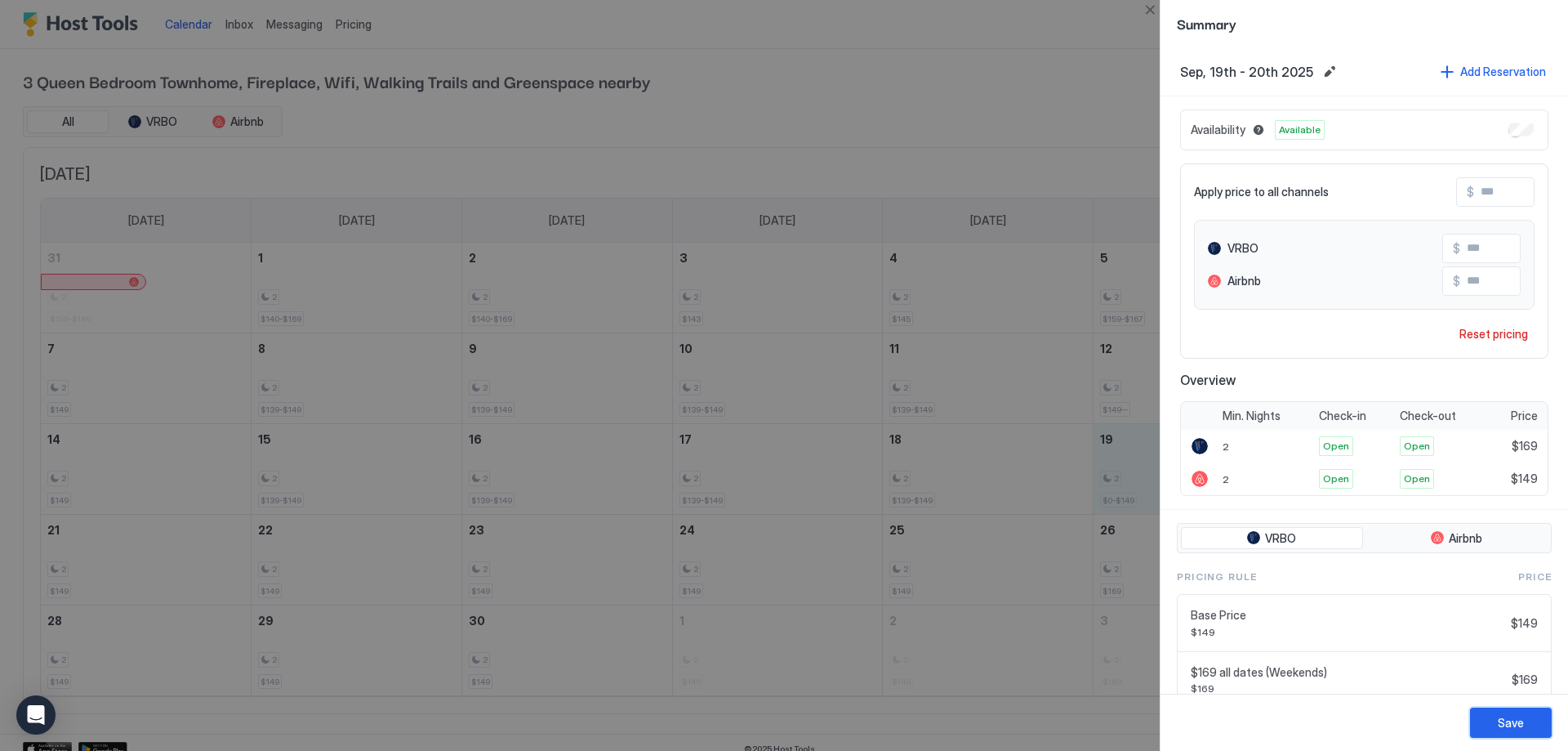
click at [1505, 722] on div "Save" at bounding box center [1511, 721] width 26 height 17
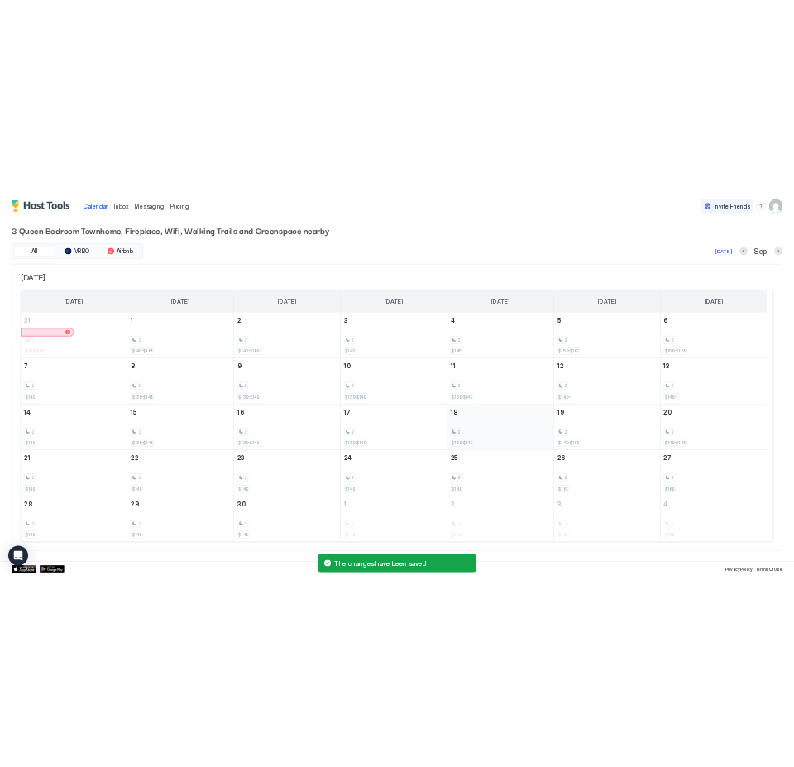
scroll to position [12, 0]
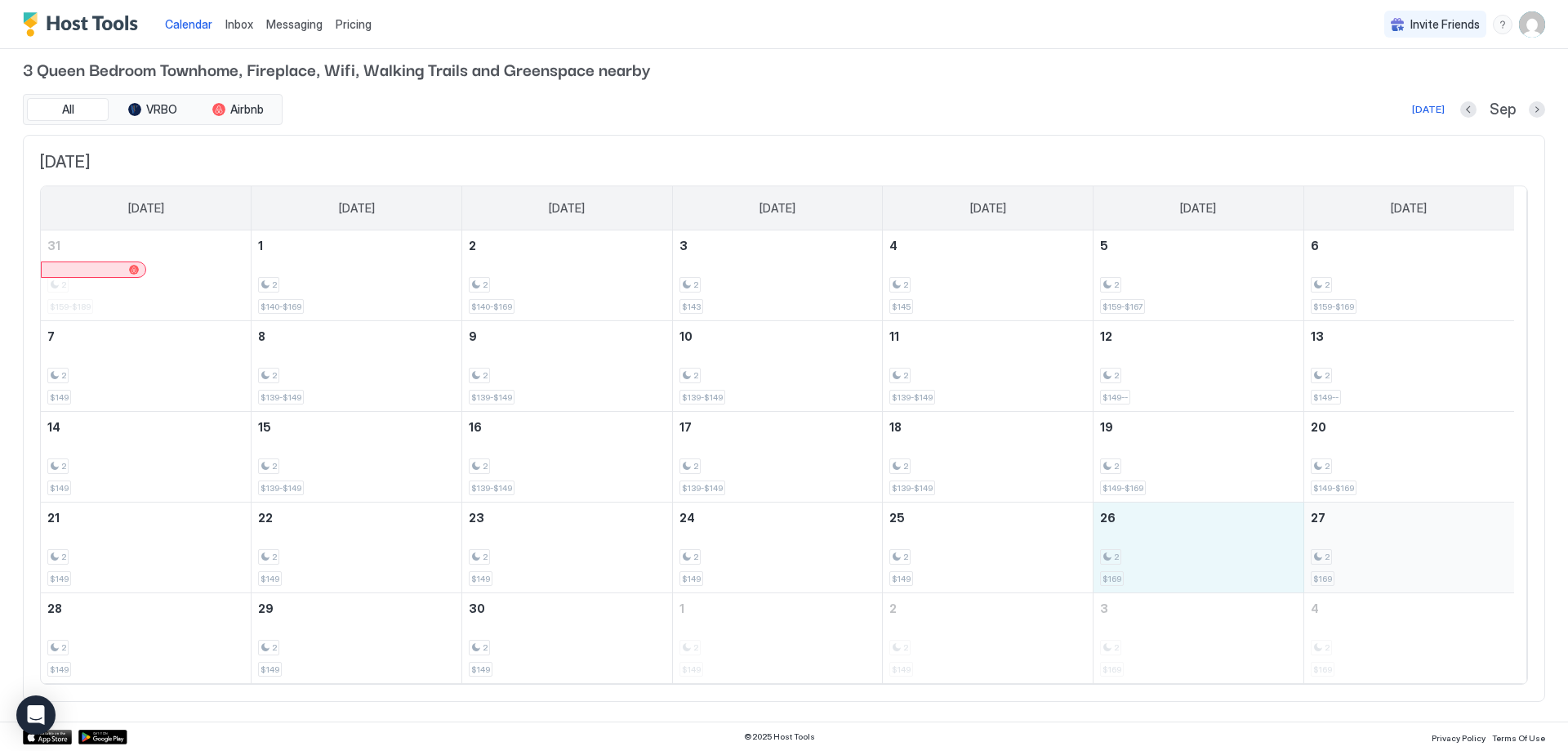
drag, startPoint x: 1140, startPoint y: 567, endPoint x: 1328, endPoint y: 567, distance: 188.0
click at [1328, 567] on tr "21 2 $149 22 2 $149 23 2 $149 24 2 $149 25 2 $149 26 2 $169 27 2 $169" at bounding box center [777, 548] width 1473 height 91
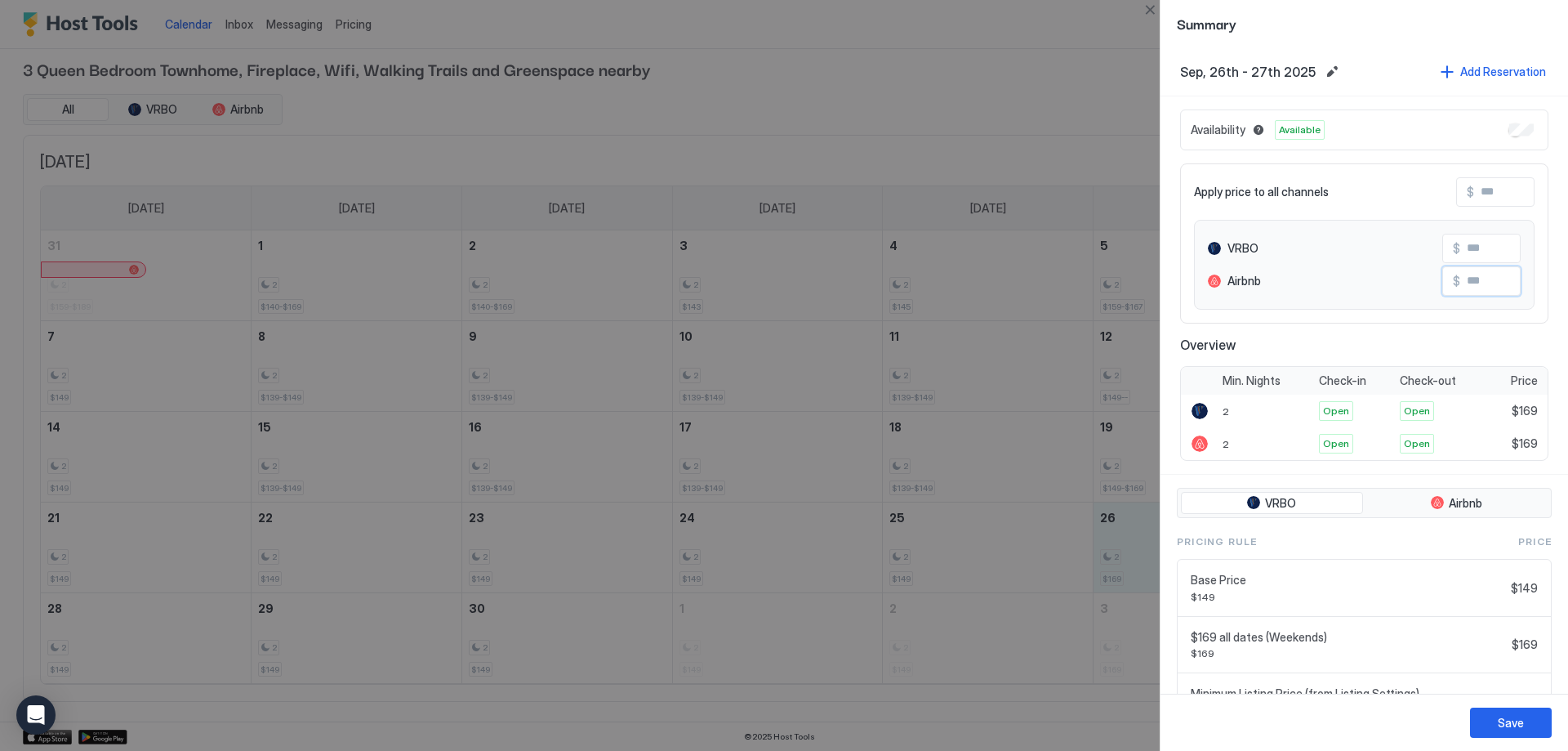
drag, startPoint x: 1484, startPoint y: 282, endPoint x: 1432, endPoint y: 280, distance: 52.0
click at [1442, 280] on div "$" at bounding box center [1480, 281] width 78 height 30
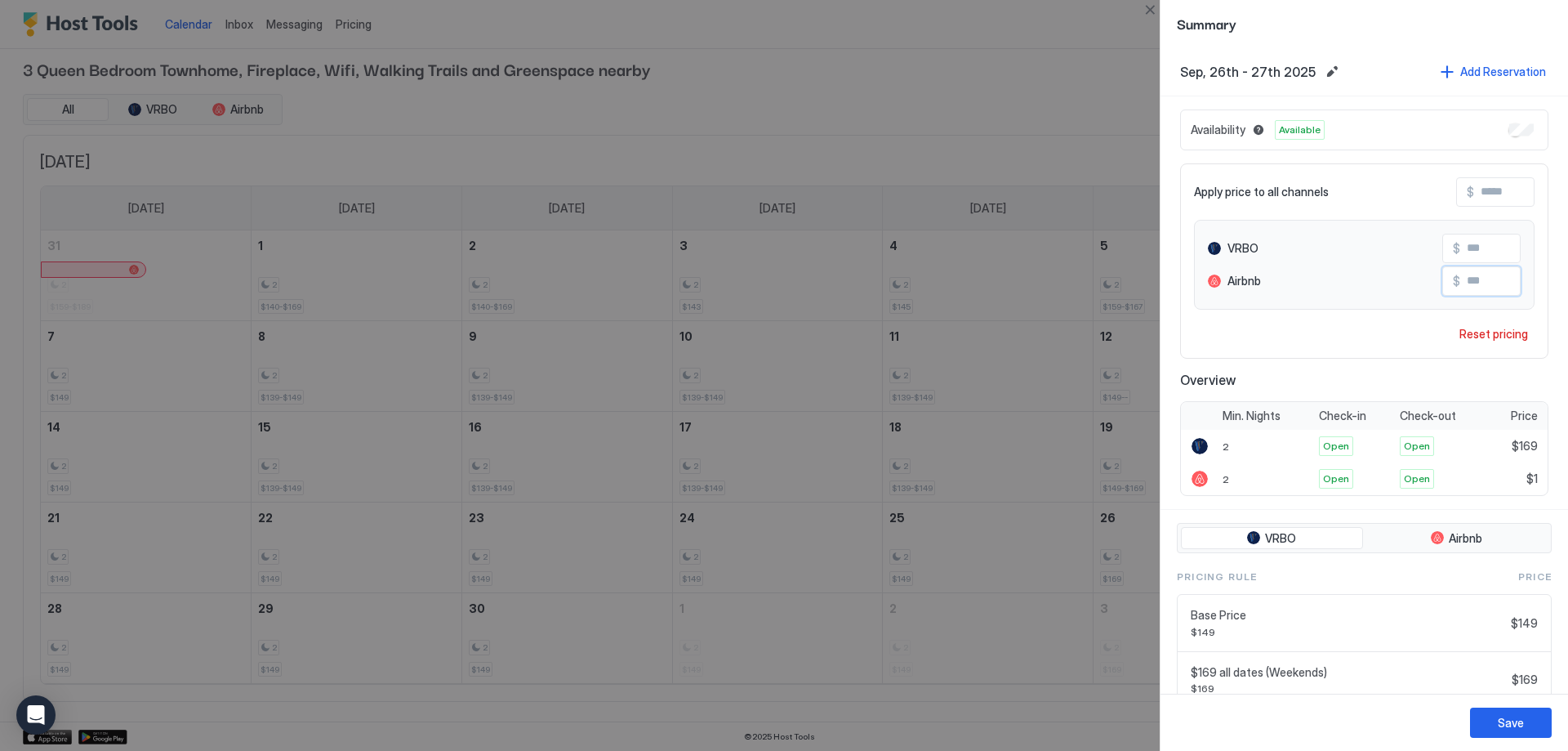
type input "**"
type input "***"
click at [1506, 731] on button "Save" at bounding box center [1511, 722] width 82 height 31
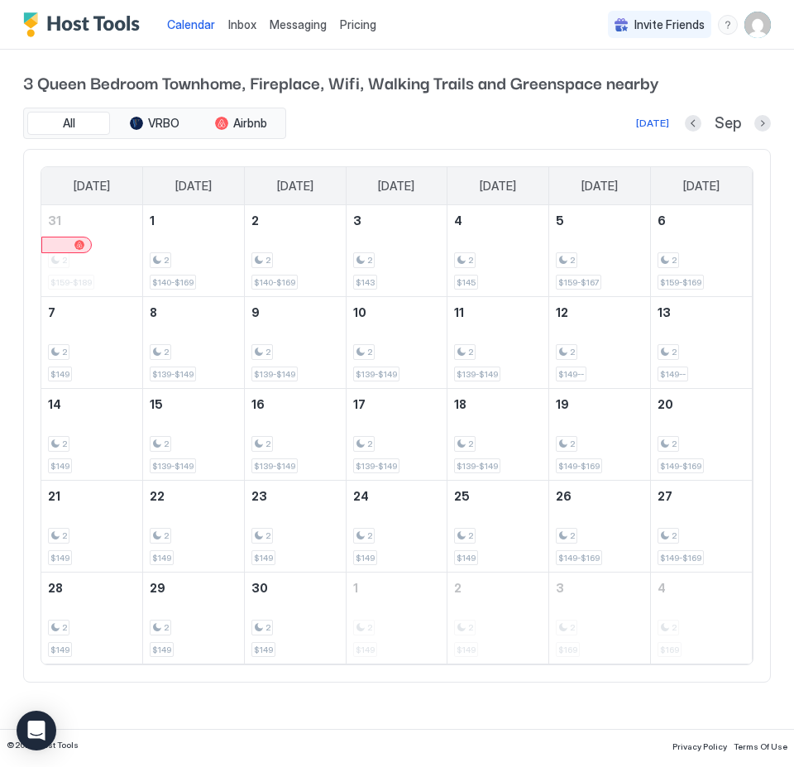
scroll to position [0, 0]
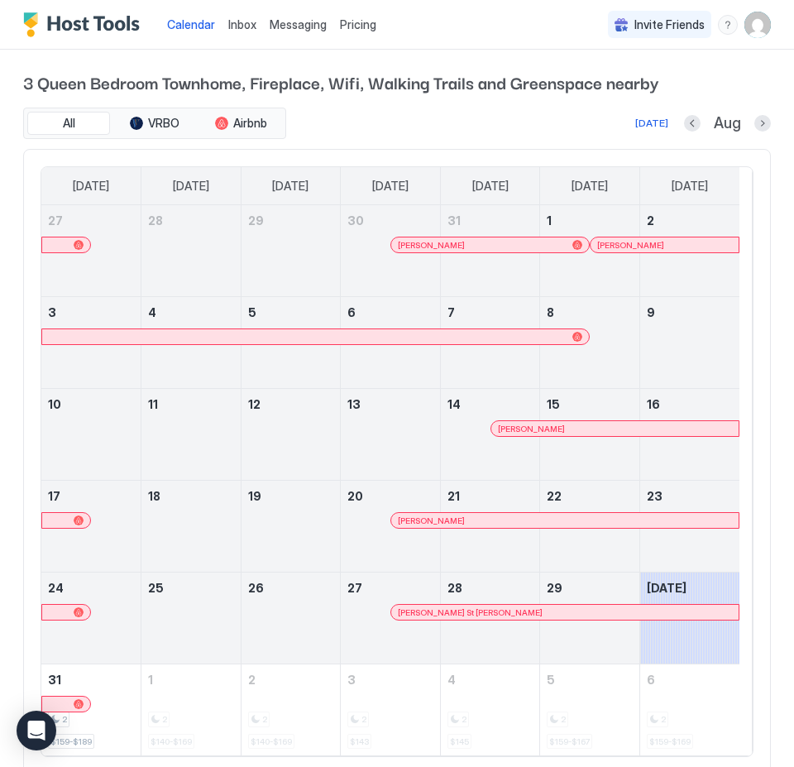
click at [354, 21] on span "Pricing" at bounding box center [358, 24] width 36 height 15
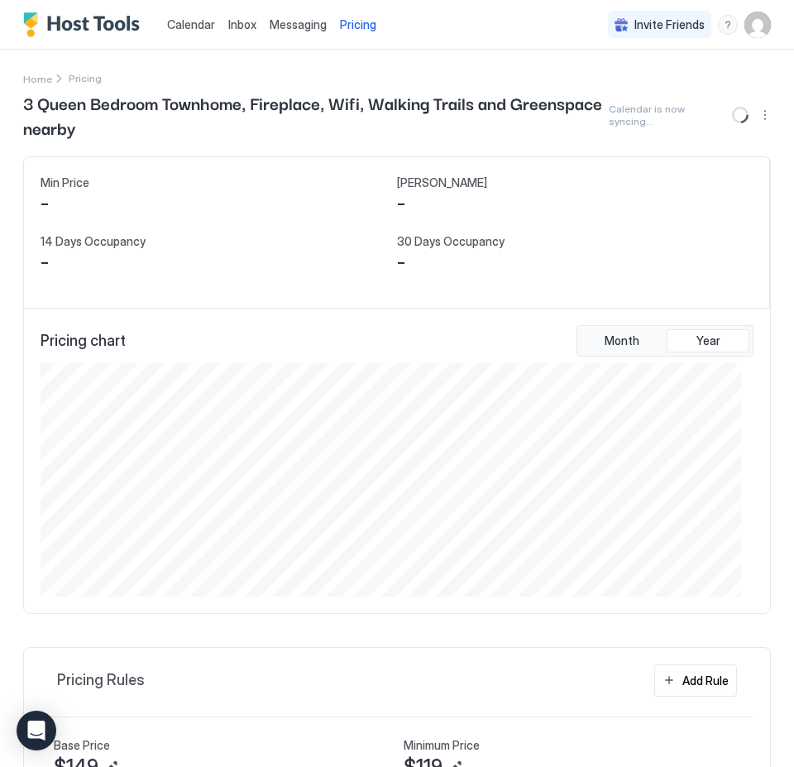
scroll to position [233, 701]
click at [204, 25] on span "Calendar" at bounding box center [191, 24] width 48 height 14
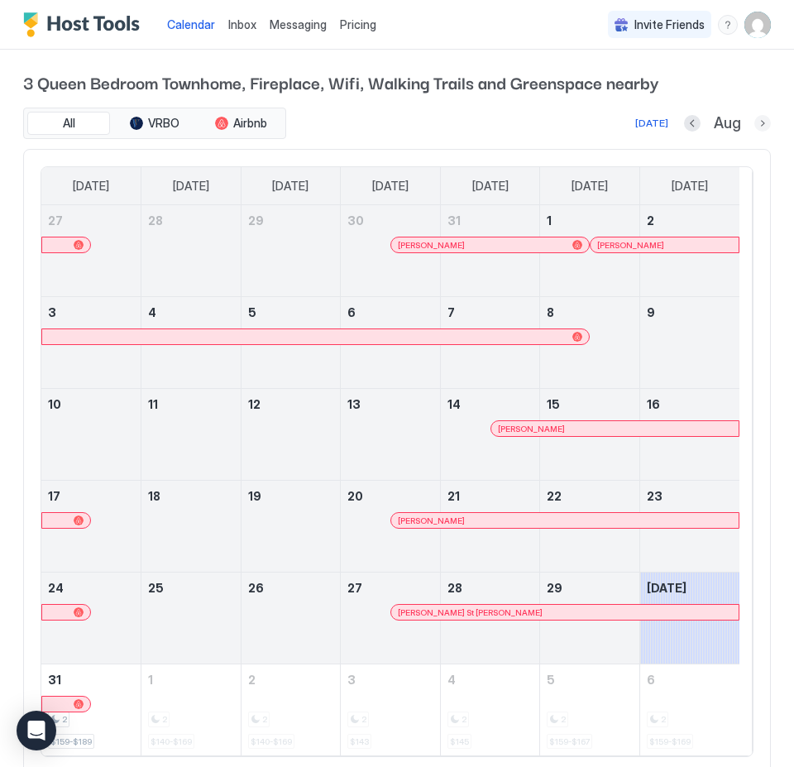
click at [755, 120] on button "Next month" at bounding box center [763, 123] width 17 height 17
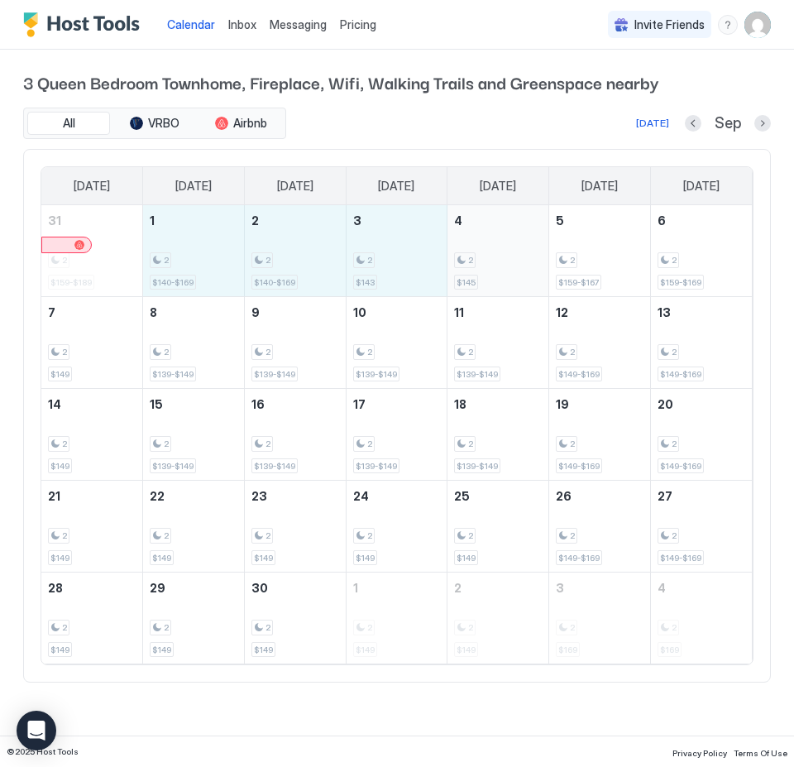
drag, startPoint x: 214, startPoint y: 271, endPoint x: 522, endPoint y: 271, distance: 308.7
click at [522, 271] on tr "31 2 $159-$189 1 2 $140-$169 2 2 $140-$169 3 2 $143 4 2 $145 5 2 $159-$167 6 2 …" at bounding box center [396, 251] width 711 height 92
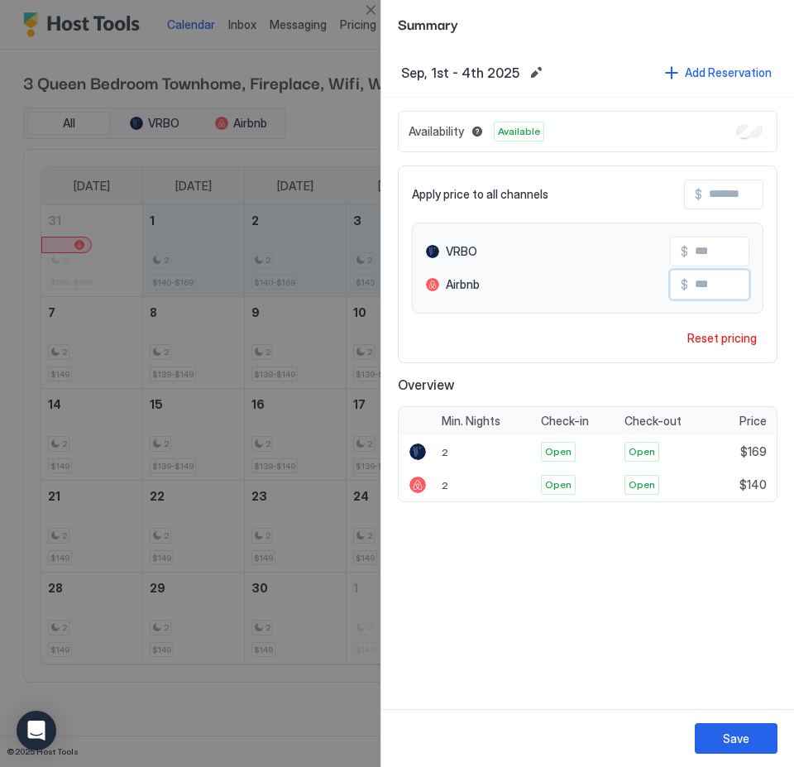
drag, startPoint x: 732, startPoint y: 281, endPoint x: 688, endPoint y: 286, distance: 45.0
click at [689, 286] on input "***" at bounding box center [755, 285] width 132 height 28
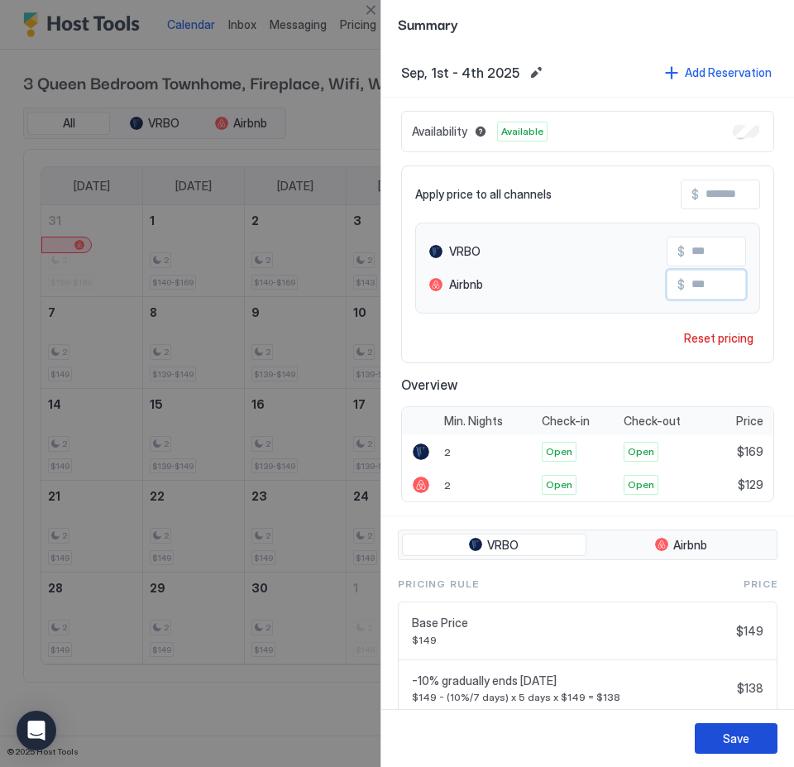
type input "***"
click at [761, 746] on button "Save" at bounding box center [736, 738] width 83 height 31
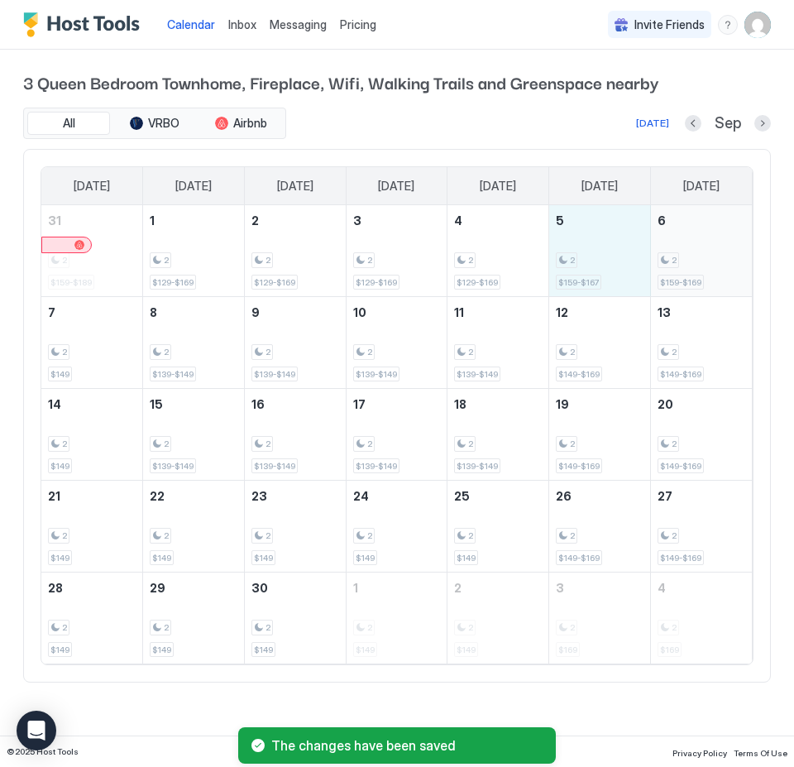
drag, startPoint x: 604, startPoint y: 270, endPoint x: 690, endPoint y: 270, distance: 86.1
click at [690, 270] on tr "31 2 $159-$189 1 2 $129-$169 2 2 $129-$169 3 2 $129-$169 4 2 $129-$169 5 2 $159…" at bounding box center [396, 251] width 711 height 92
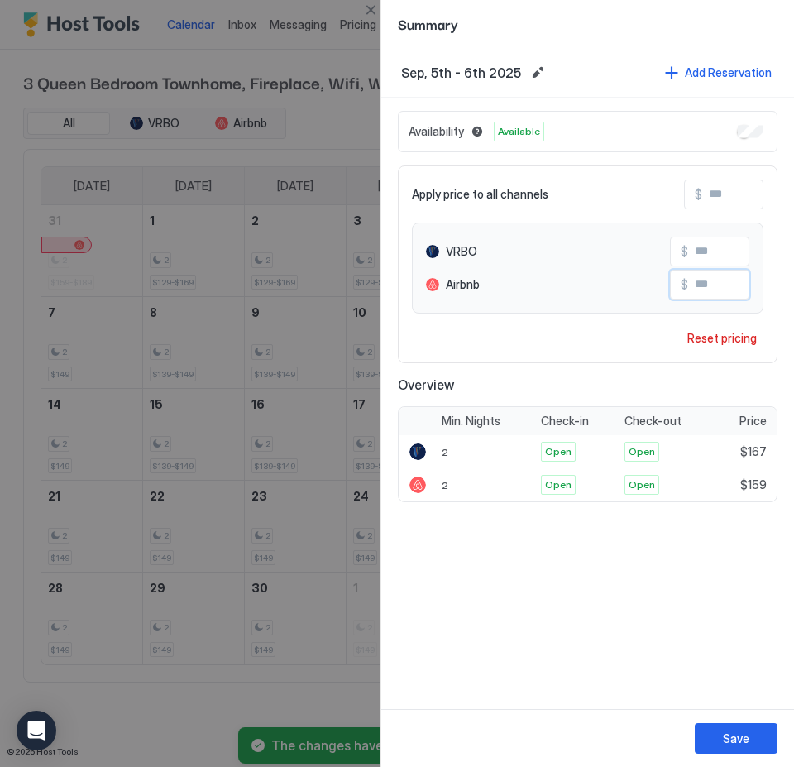
drag, startPoint x: 722, startPoint y: 284, endPoint x: 678, endPoint y: 287, distance: 44.0
click at [679, 286] on div "$ ***" at bounding box center [709, 285] width 79 height 30
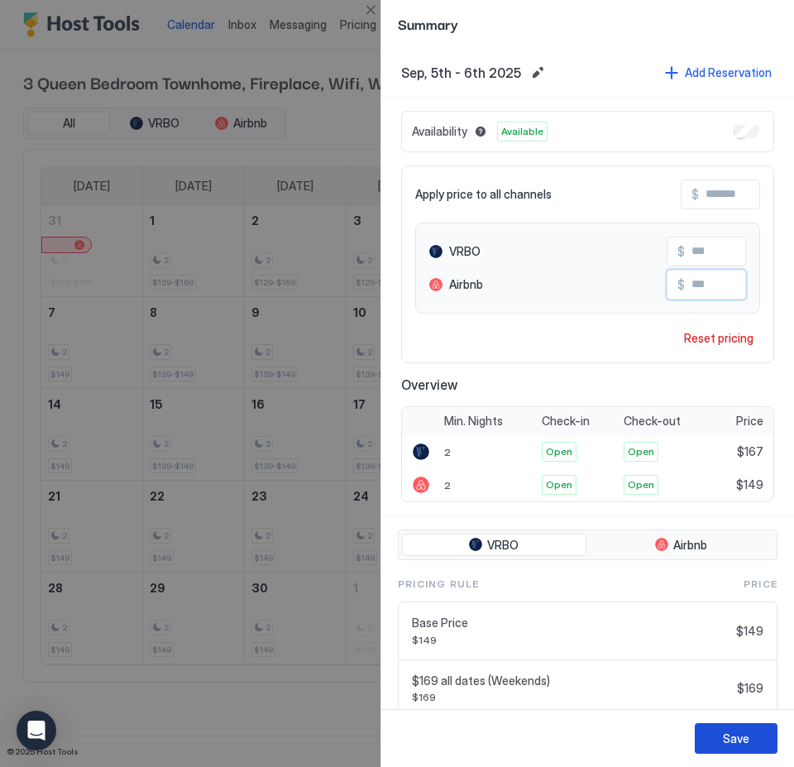
type input "***"
click at [754, 736] on button "Save" at bounding box center [736, 738] width 83 height 31
